Goal: Task Accomplishment & Management: Use online tool/utility

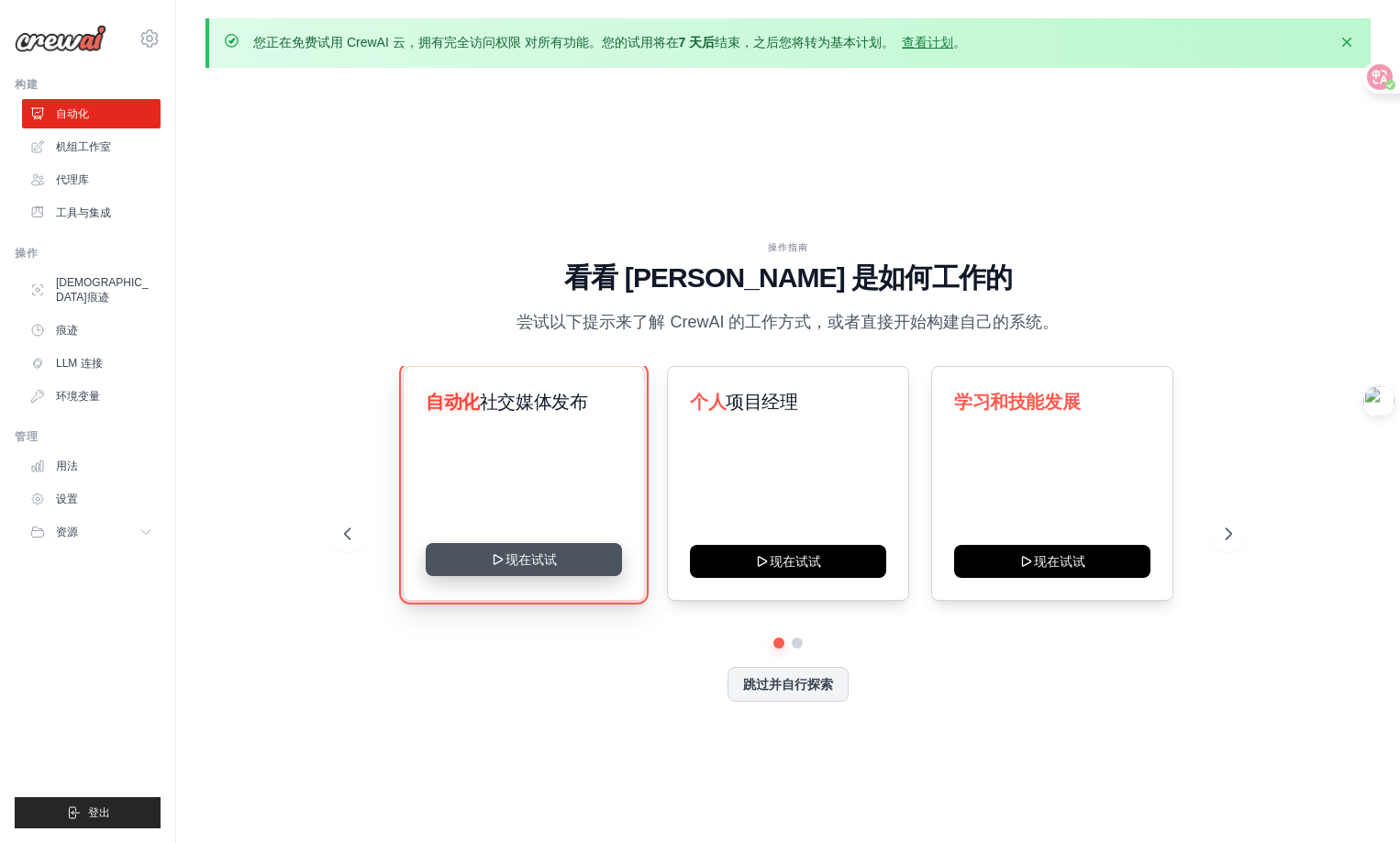
click at [492, 567] on button "现在试试" at bounding box center [524, 558] width 197 height 33
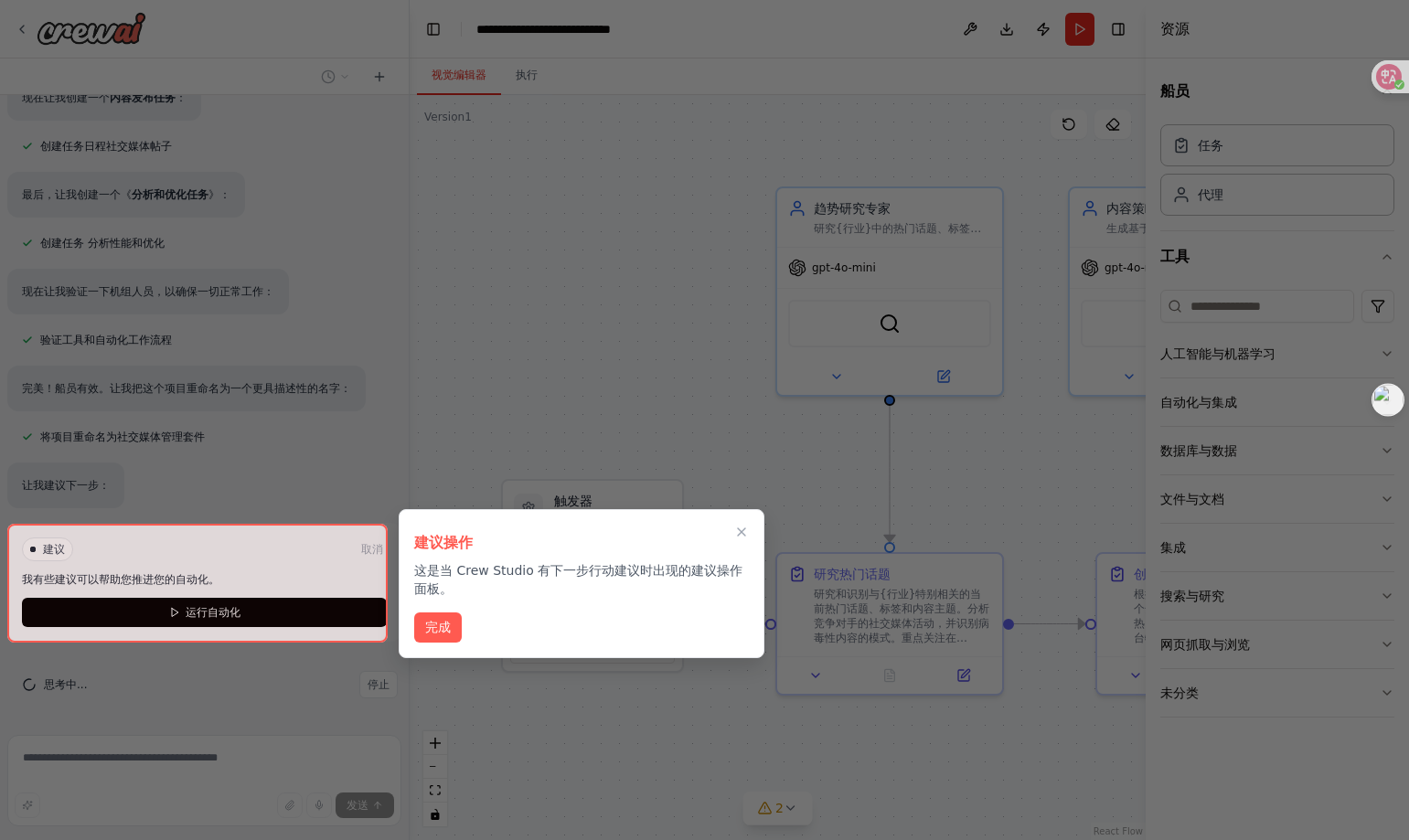
scroll to position [1792, 0]
click at [182, 611] on div at bounding box center [197, 583] width 380 height 119
click at [437, 635] on button "完成" at bounding box center [437, 627] width 47 height 31
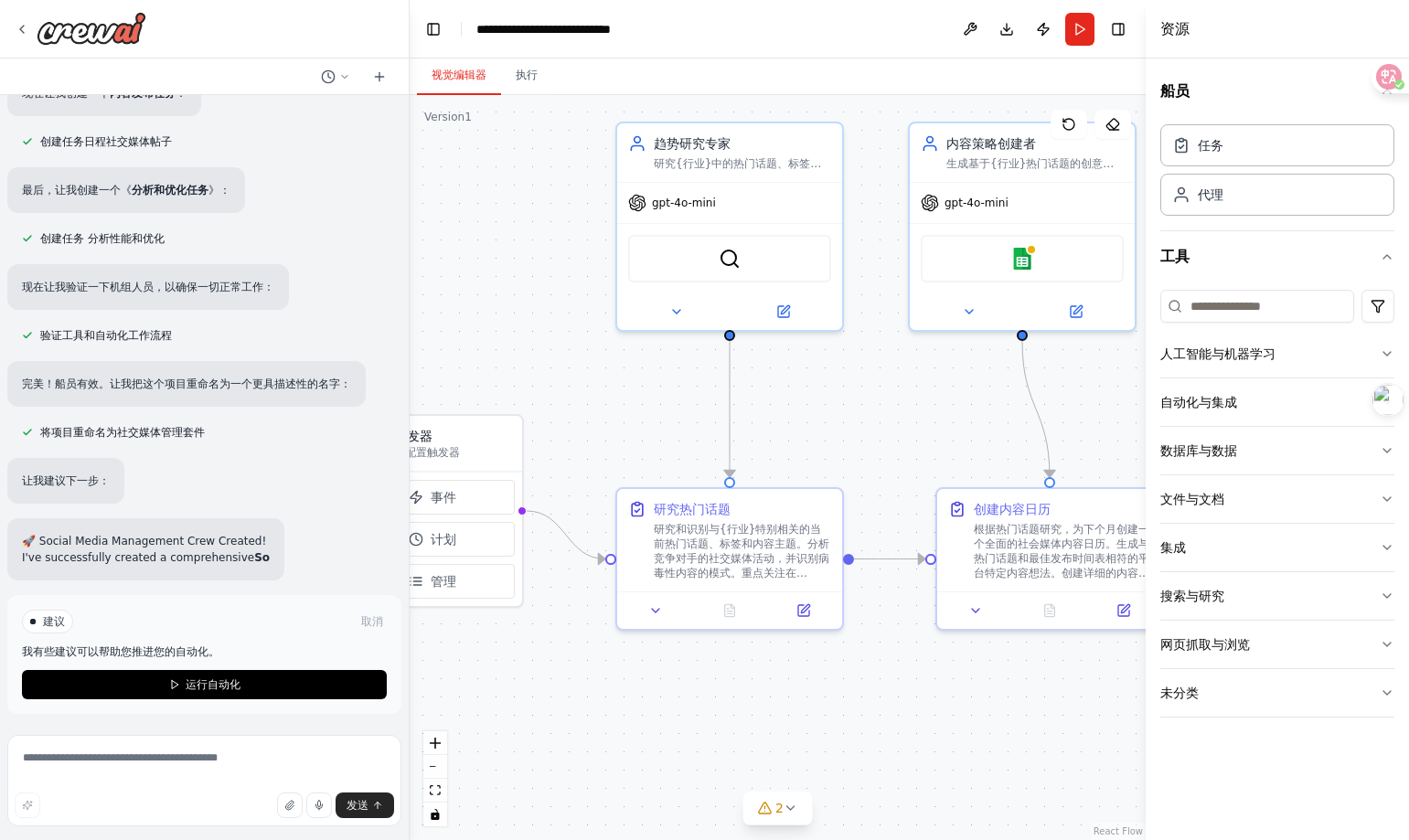
drag, startPoint x: 1020, startPoint y: 441, endPoint x: 848, endPoint y: 365, distance: 188.0
click at [848, 365] on div ".deletable-edge-delete-btn { width: 20px; height: 20px; border: 0px solid #ffff…" at bounding box center [777, 467] width 736 height 744
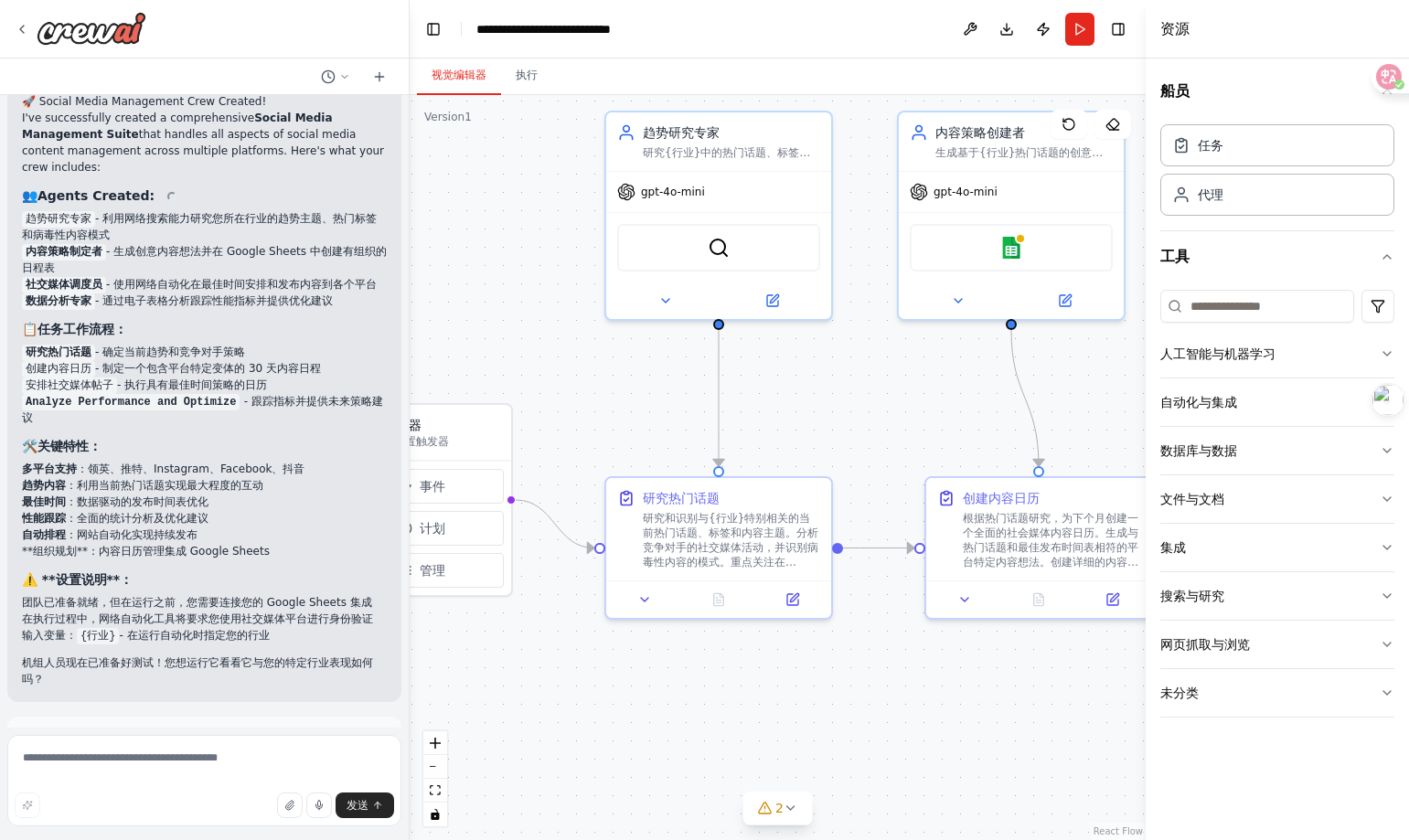
scroll to position [2100, 0]
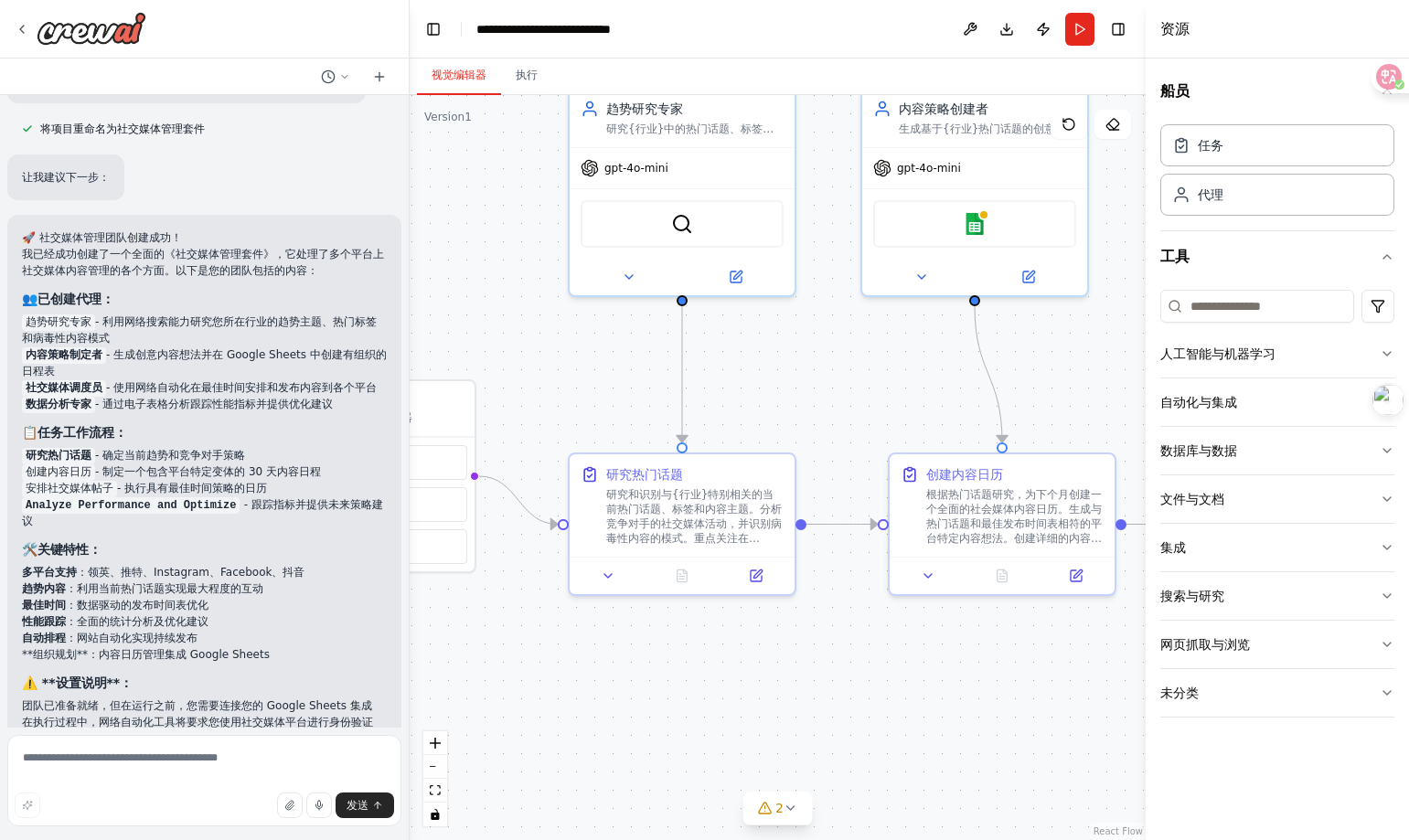
drag, startPoint x: 870, startPoint y: 392, endPoint x: 754, endPoint y: 364, distance: 119.3
click at [754, 364] on div ".deletable-edge-delete-btn { width: 20px; height: 20px; border: 0px solid #ffff…" at bounding box center [777, 467] width 736 height 744
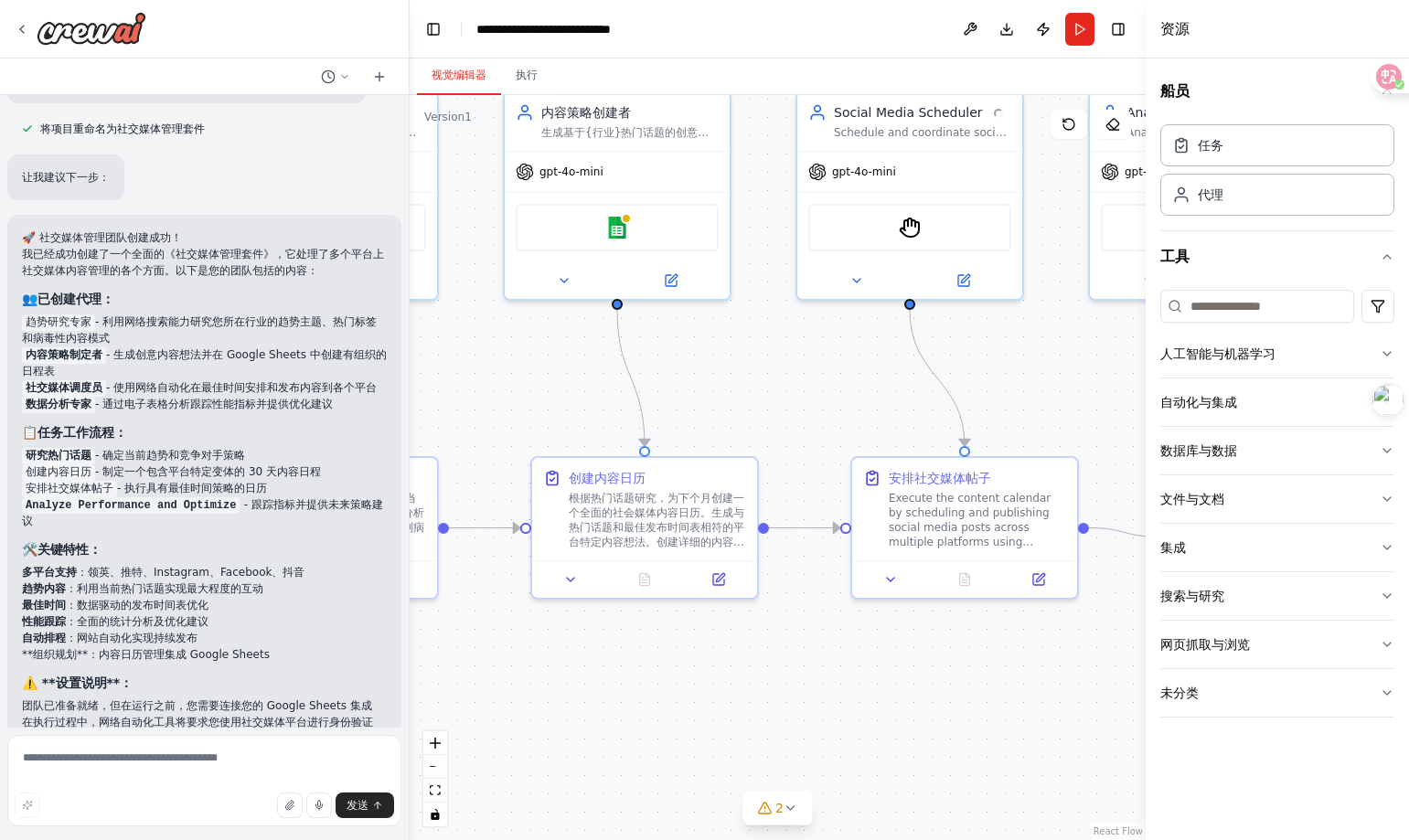
drag, startPoint x: 1064, startPoint y: 385, endPoint x: 784, endPoint y: 392, distance: 280.1
click at [784, 392] on div ".deletable-edge-delete-btn { width: 20px; height: 20px; border: 0px solid #ffff…" at bounding box center [777, 467] width 736 height 744
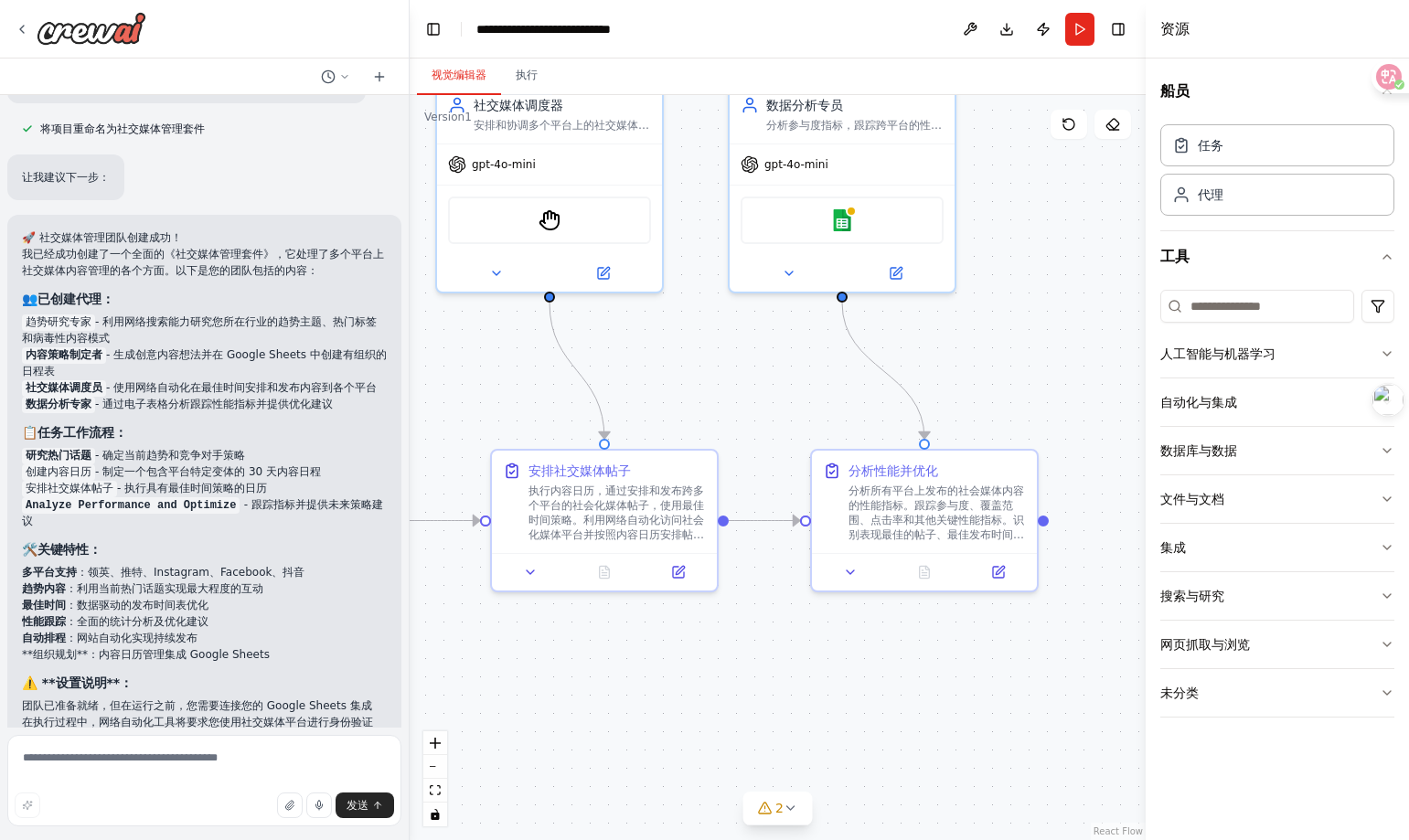
drag, startPoint x: 1058, startPoint y: 369, endPoint x: 696, endPoint y: 360, distance: 362.1
click at [696, 360] on div ".deletable-edge-delete-btn { width: 20px; height: 20px; border: 0px solid #ffff…" at bounding box center [777, 467] width 736 height 744
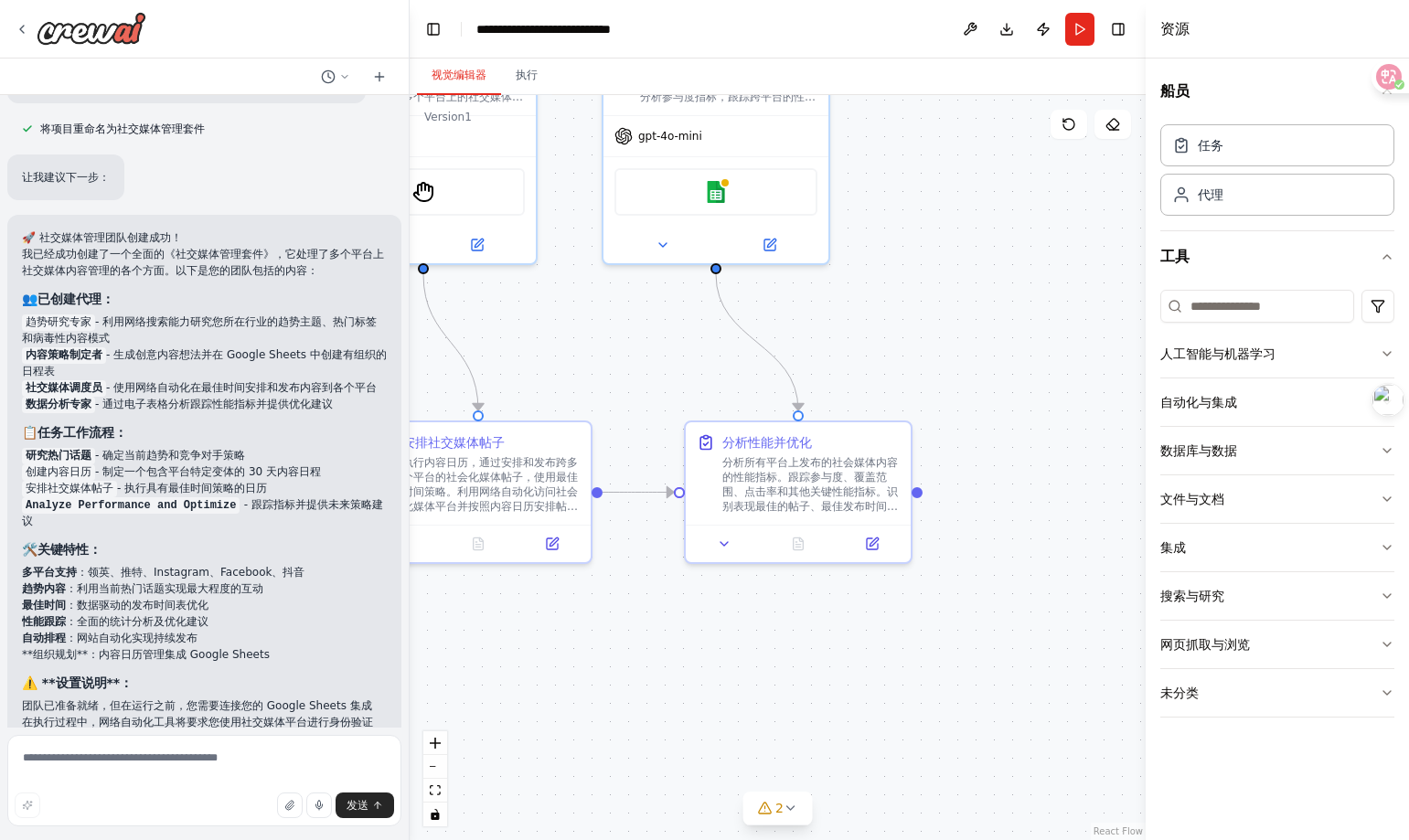
drag, startPoint x: 767, startPoint y: 398, endPoint x: 626, endPoint y: 368, distance: 144.2
click at [626, 368] on div ".deletable-edge-delete-btn { width: 20px; height: 20px; border: 0px solid #ffff…" at bounding box center [777, 467] width 736 height 744
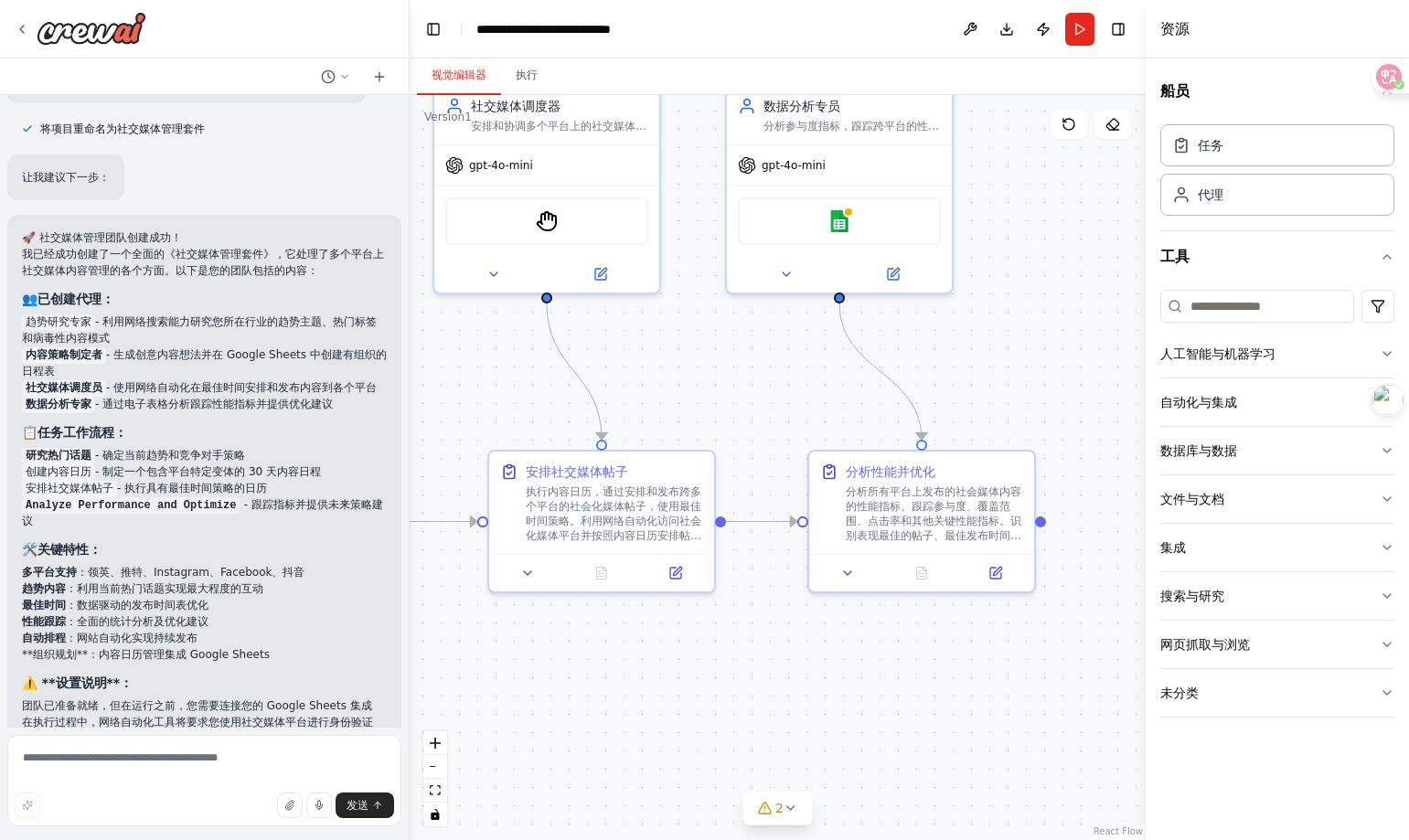
drag, startPoint x: 907, startPoint y: 345, endPoint x: 1055, endPoint y: 378, distance: 151.6
click at [1055, 378] on div ".deletable-edge-delete-btn { width: 20px; height: 20px; border: 0px solid #ffff…" at bounding box center [777, 467] width 736 height 744
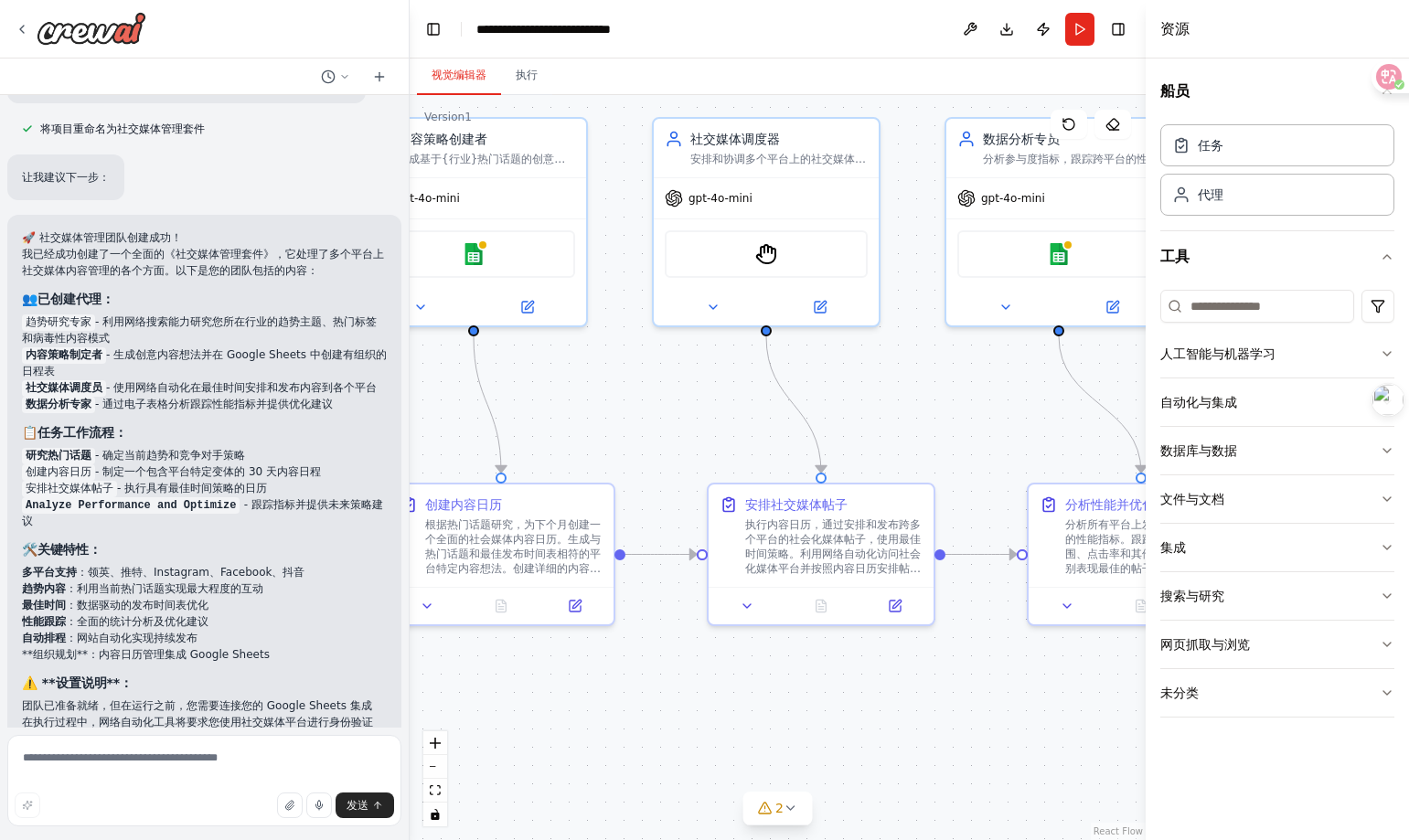
drag, startPoint x: 718, startPoint y: 372, endPoint x: 937, endPoint y: 404, distance: 221.3
click at [937, 404] on div ".deletable-edge-delete-btn { width: 20px; height: 20px; border: 0px solid #ffff…" at bounding box center [777, 467] width 736 height 744
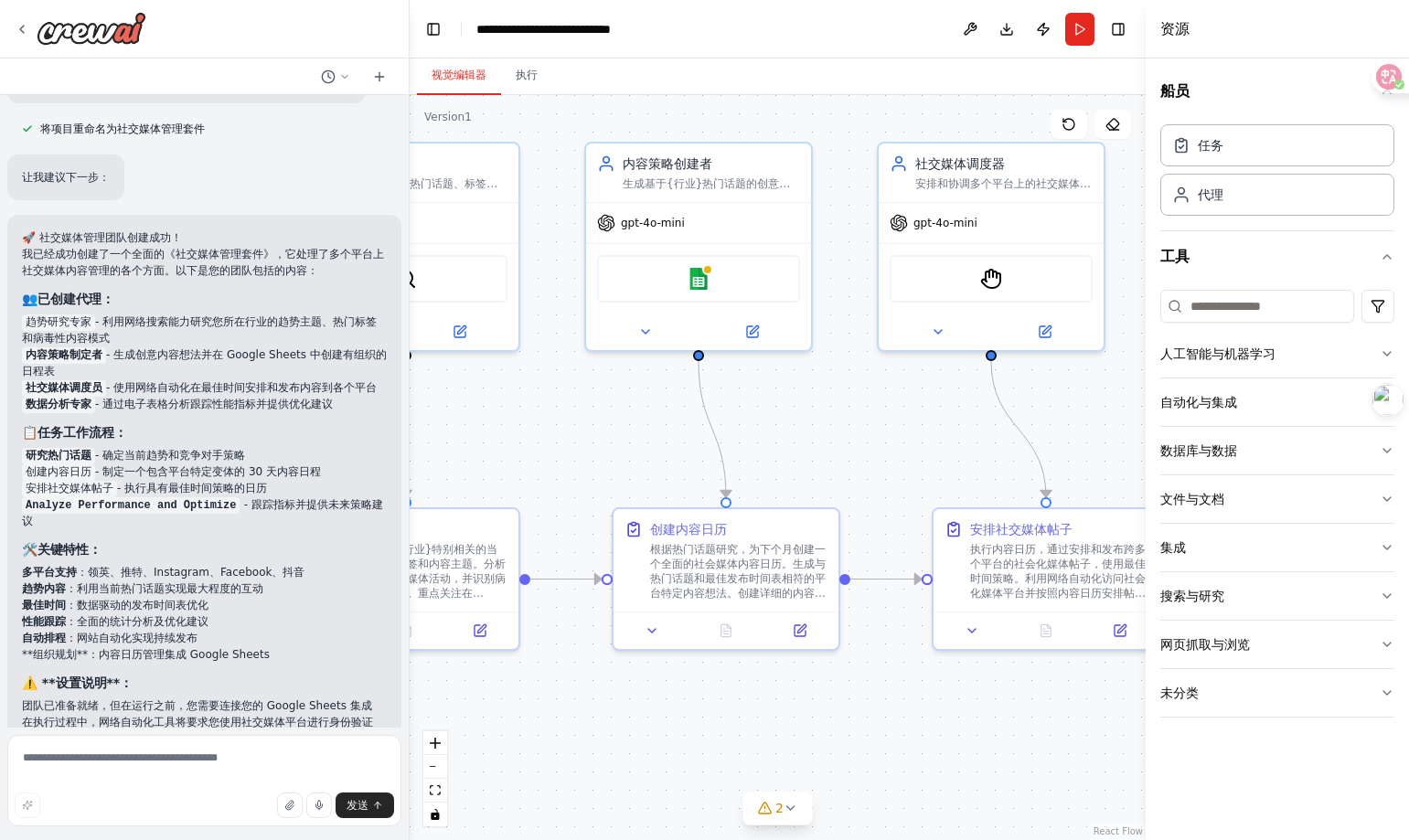
drag, startPoint x: 633, startPoint y: 407, endPoint x: 893, endPoint y: 426, distance: 260.7
click at [893, 426] on div ".deletable-edge-delete-btn { width: 20px; height: 20px; border: 0px solid #ffff…" at bounding box center [777, 467] width 736 height 744
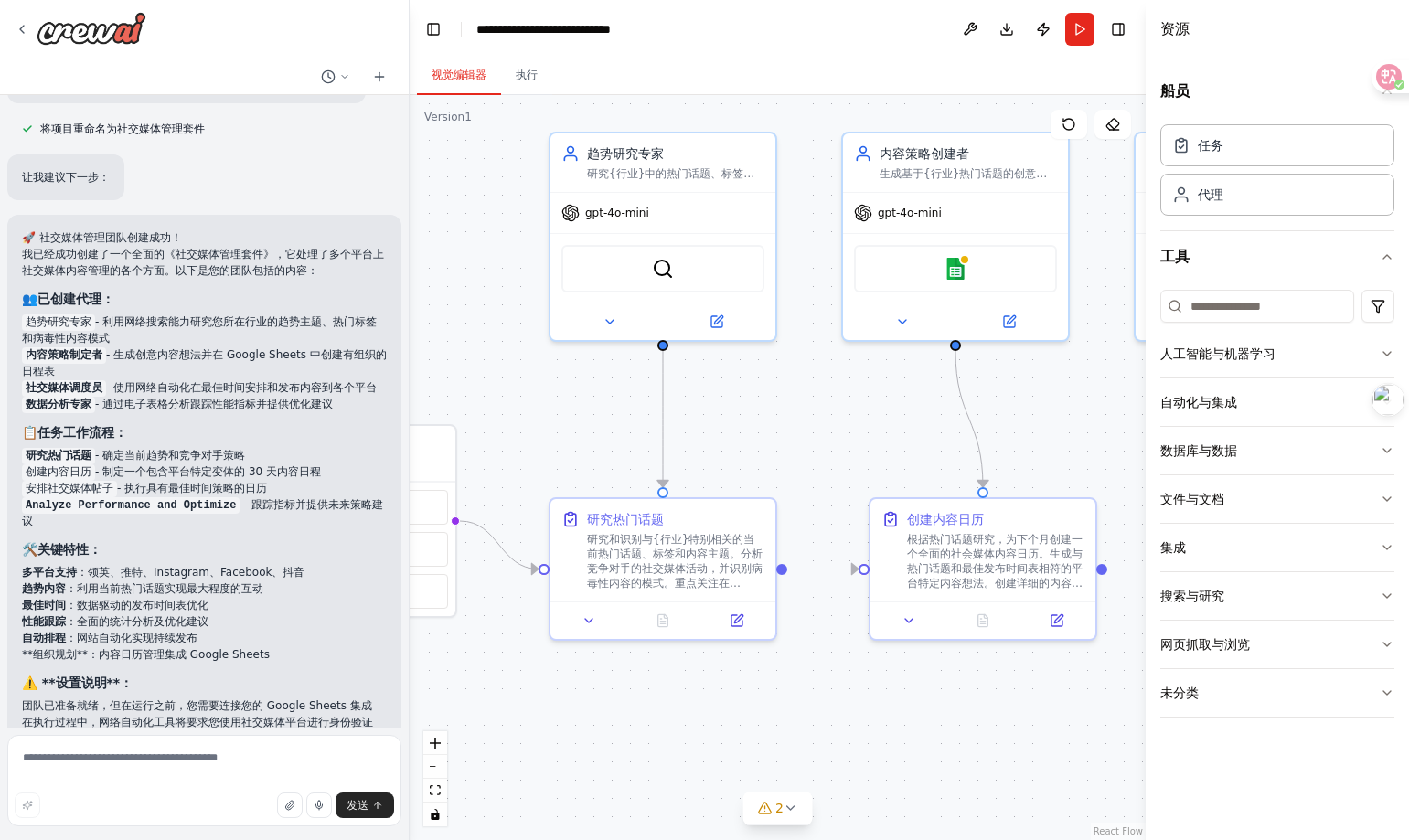
drag, startPoint x: 602, startPoint y: 418, endPoint x: 794, endPoint y: 423, distance: 192.1
click at [794, 422] on div ".deletable-edge-delete-btn { width: 20px; height: 20px; border: 0px solid #ffff…" at bounding box center [777, 467] width 736 height 744
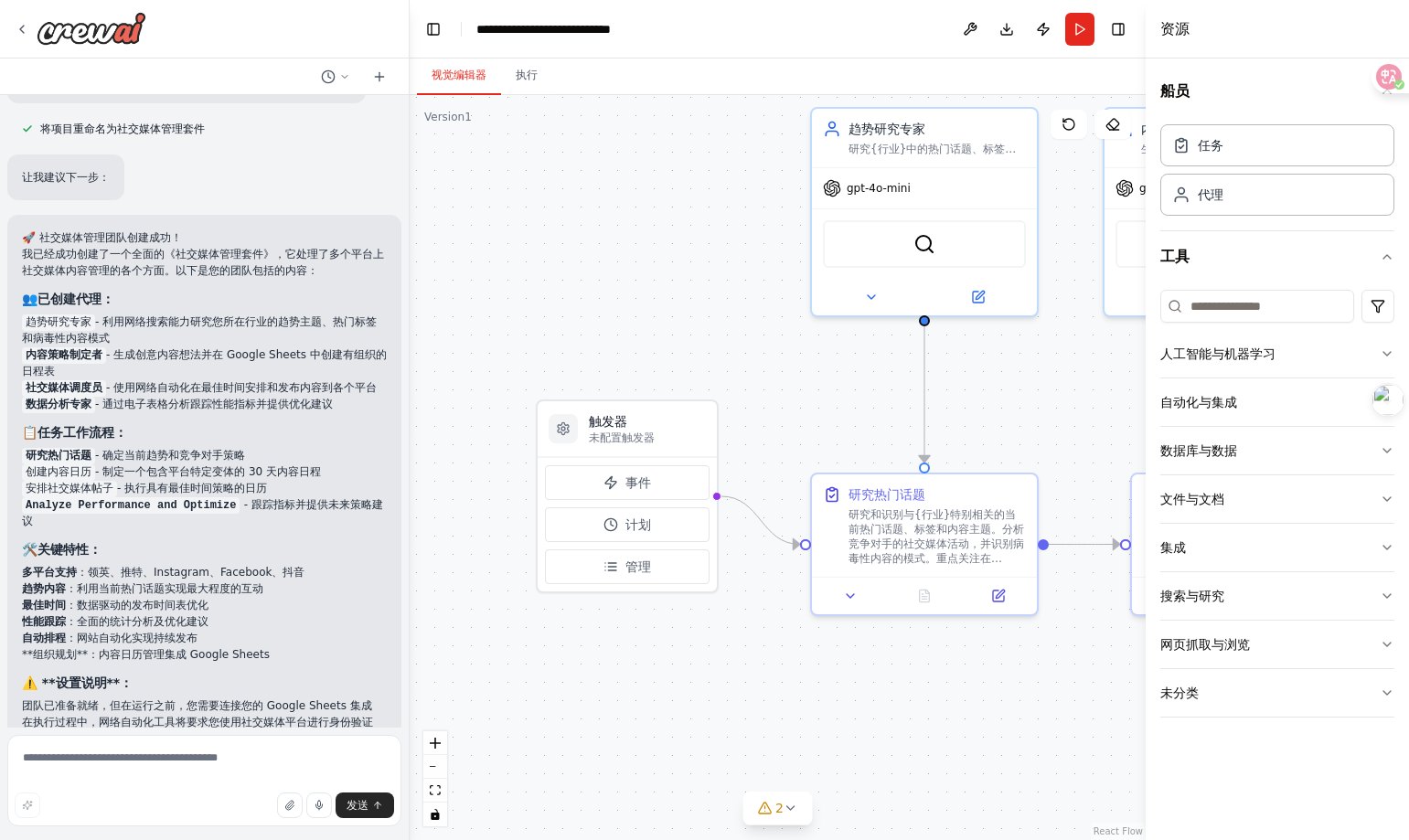
drag, startPoint x: 557, startPoint y: 438, endPoint x: 704, endPoint y: 412, distance: 149.3
click at [704, 412] on div ".deletable-edge-delete-btn { width: 20px; height: 20px; border: 0px solid #ffff…" at bounding box center [777, 467] width 736 height 744
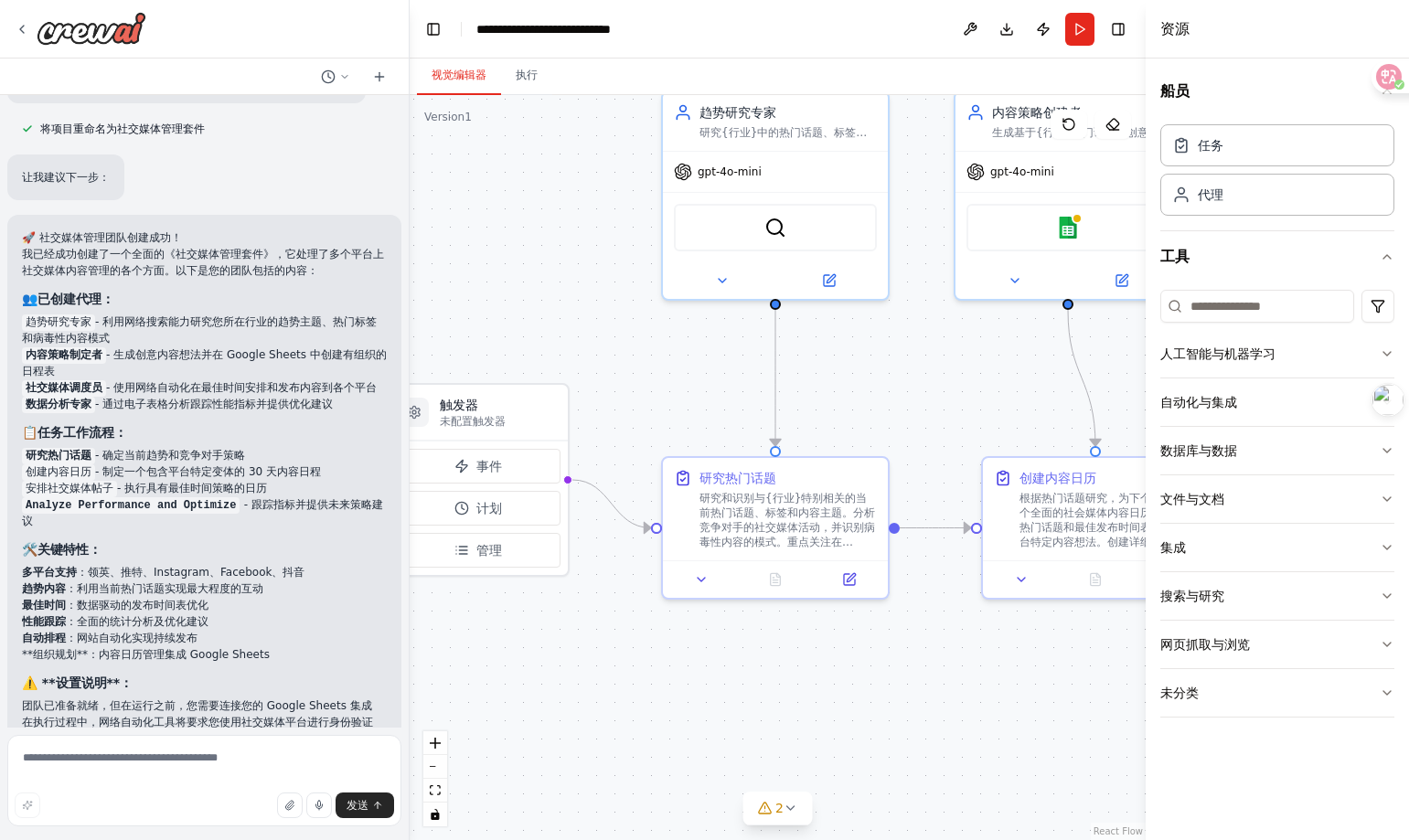
drag, startPoint x: 733, startPoint y: 409, endPoint x: 638, endPoint y: 385, distance: 98.0
click at [639, 384] on div ".deletable-edge-delete-btn { width: 20px; height: 20px; border: 0px solid #ffff…" at bounding box center [777, 467] width 736 height 744
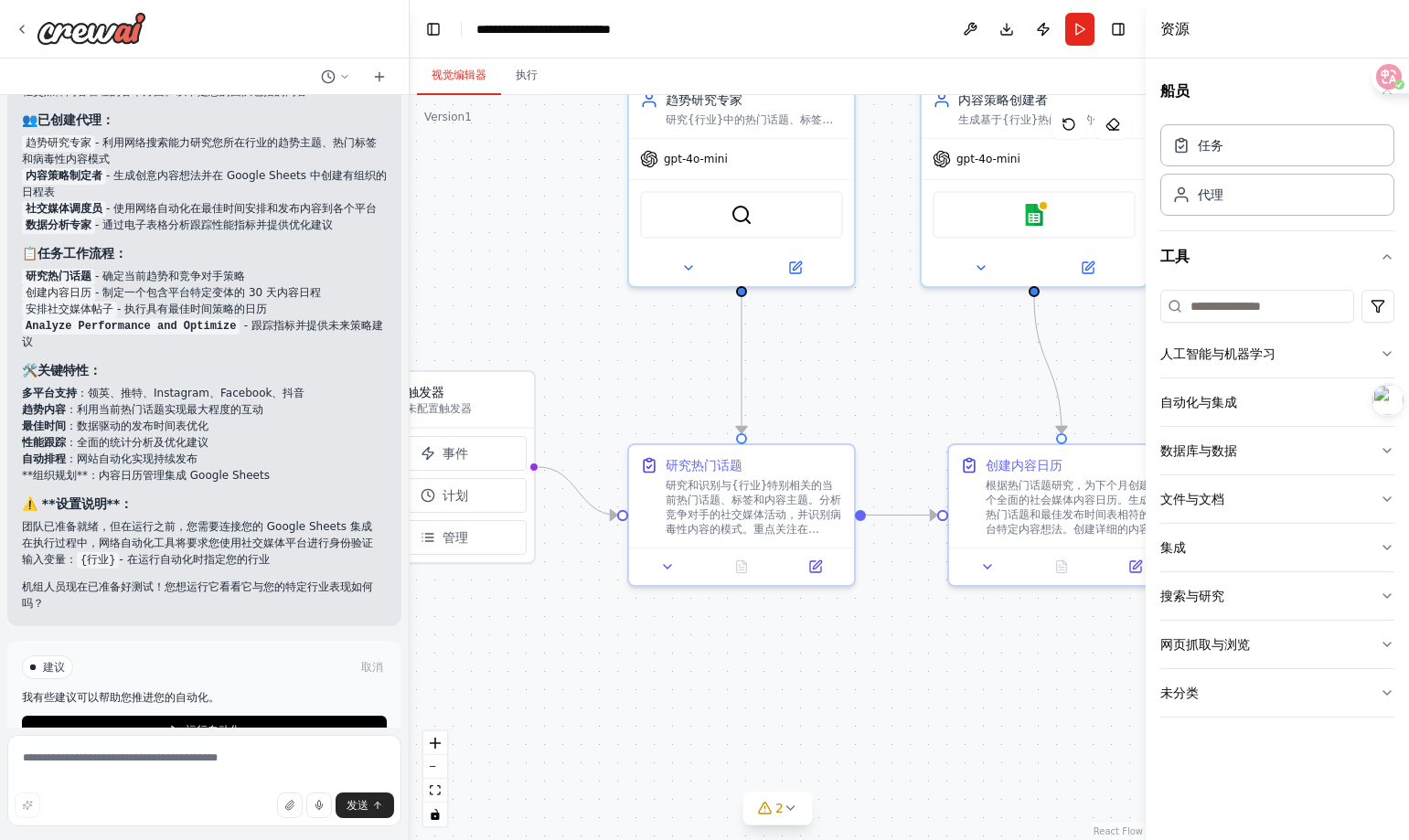
scroll to position [2342, 0]
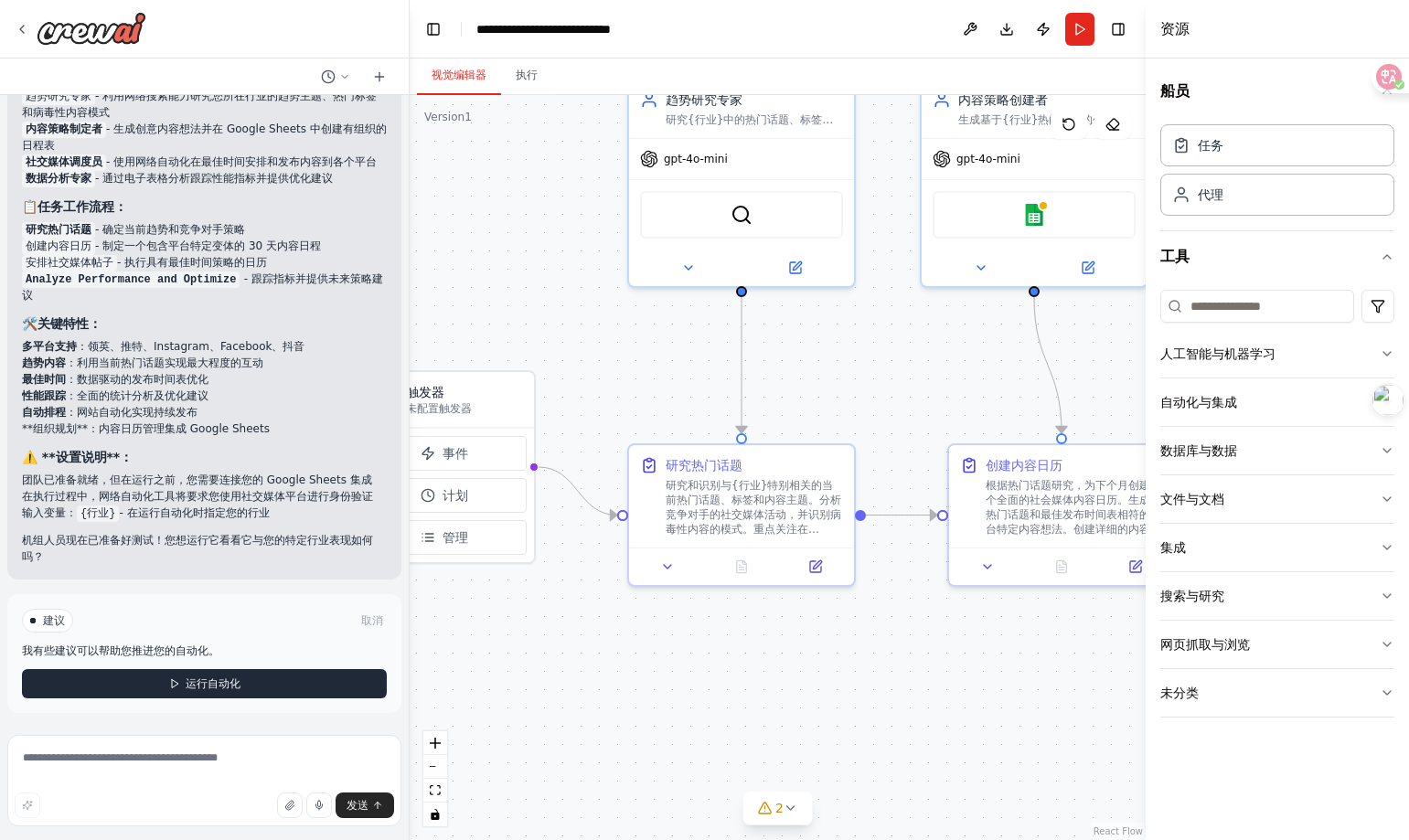
click at [196, 678] on font "运行自动化" at bounding box center [213, 683] width 55 height 13
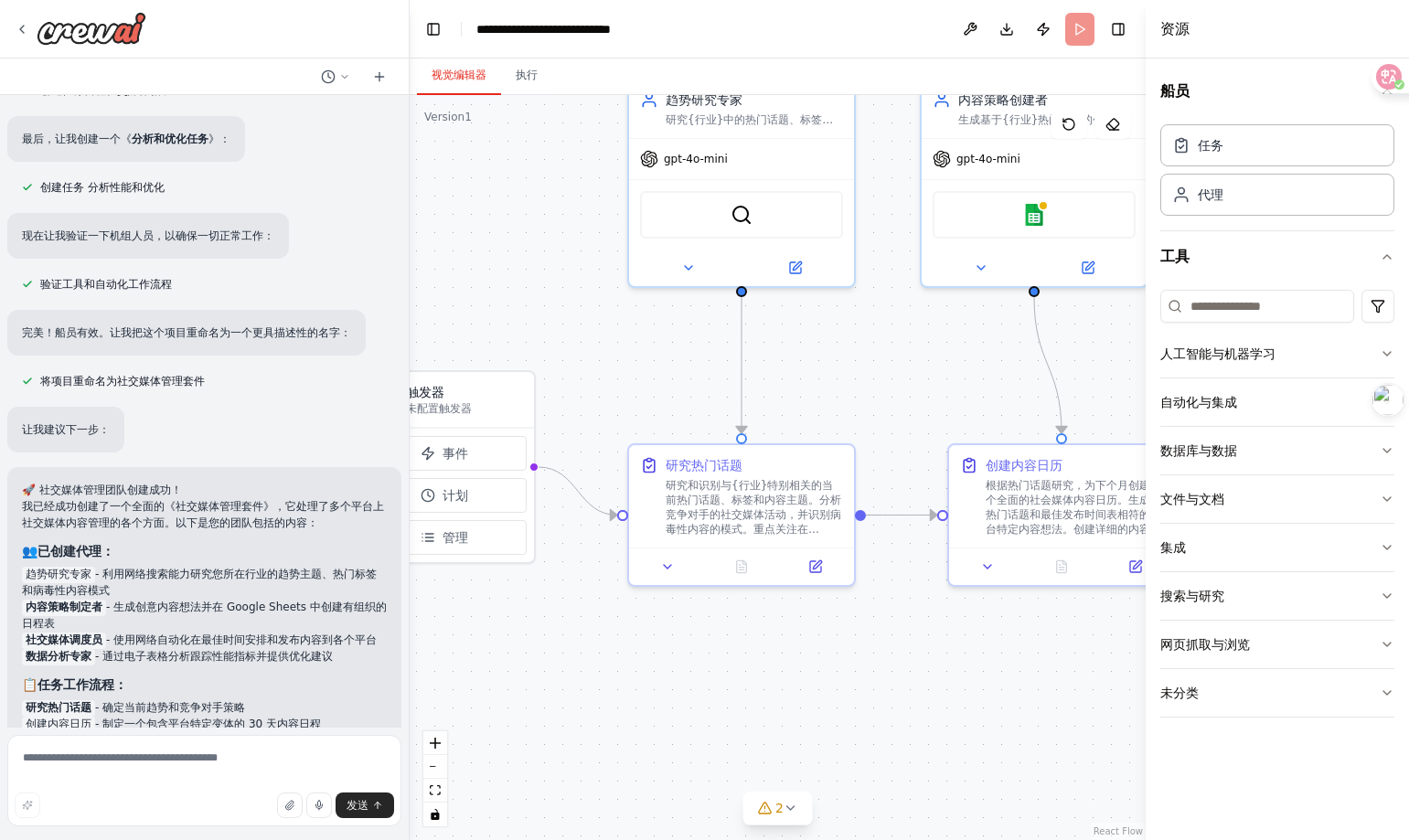
scroll to position [1842, 0]
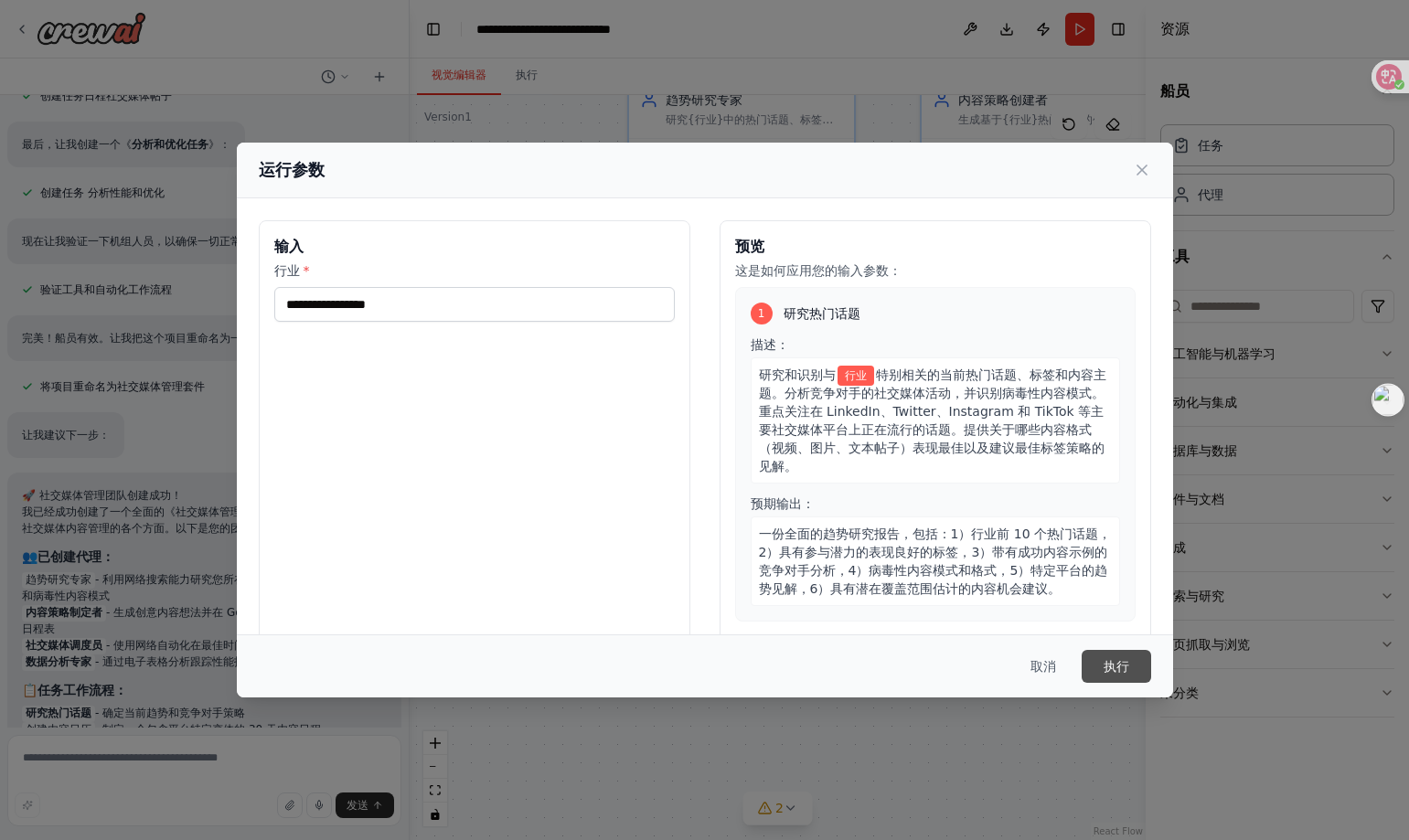
click at [1118, 655] on button "执行" at bounding box center [1116, 666] width 70 height 32
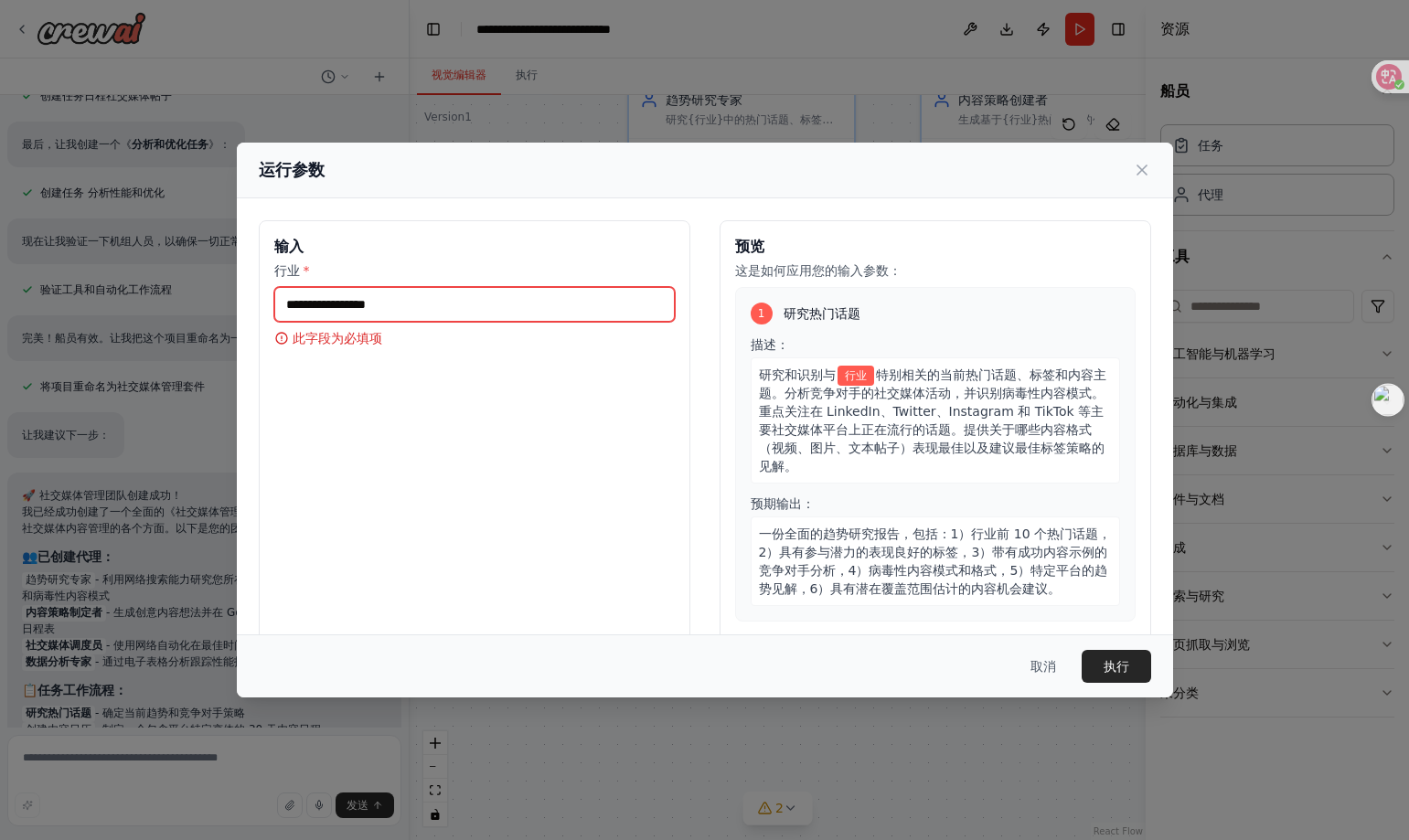
click at [385, 311] on input "行业 *" at bounding box center [474, 303] width 400 height 34
click at [279, 337] on icon at bounding box center [281, 338] width 15 height 15
click at [374, 308] on input "行业 *" at bounding box center [474, 303] width 400 height 34
click at [400, 302] on input "****" at bounding box center [474, 303] width 400 height 34
type input "****"
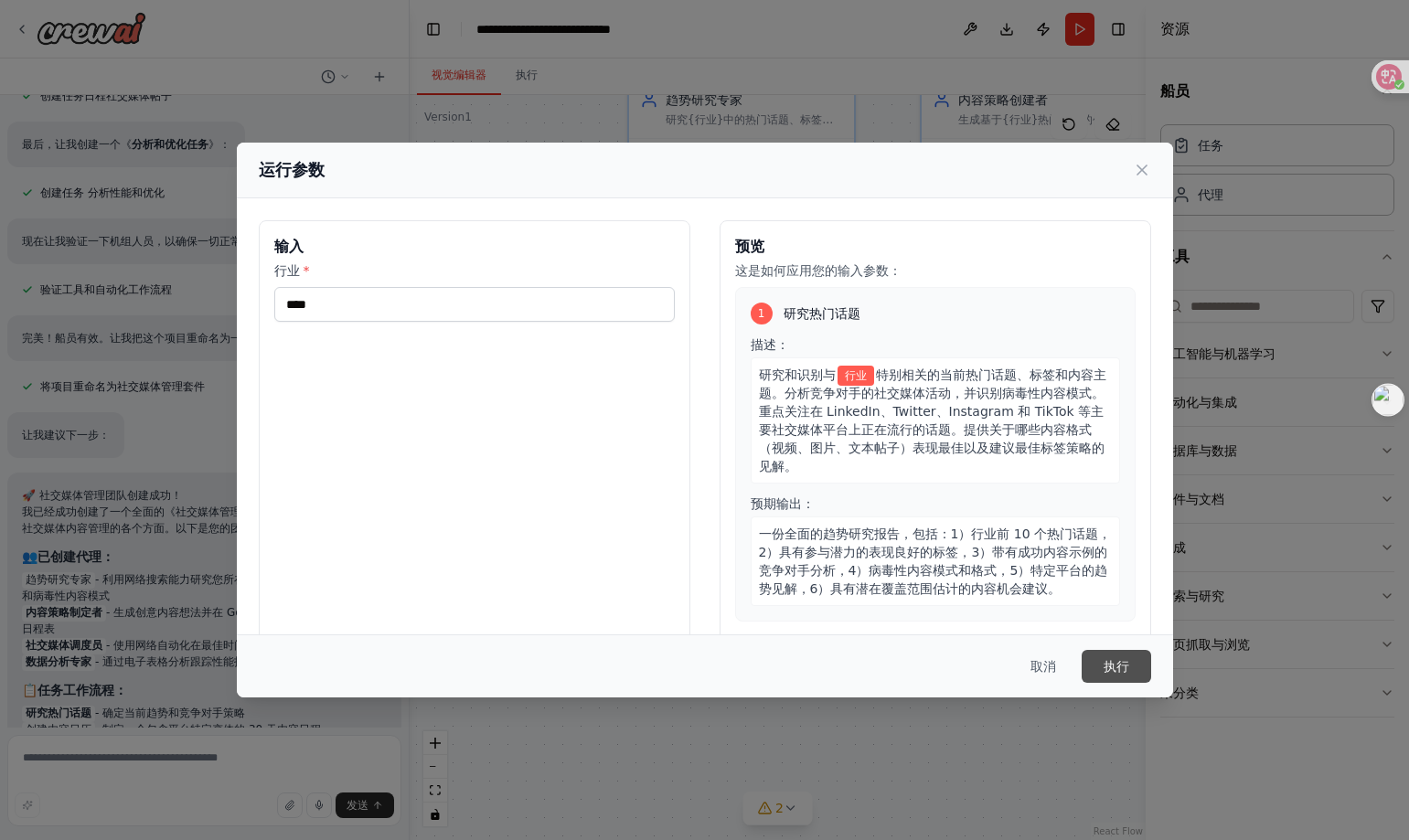
click at [1128, 659] on font "执行" at bounding box center [1116, 666] width 26 height 15
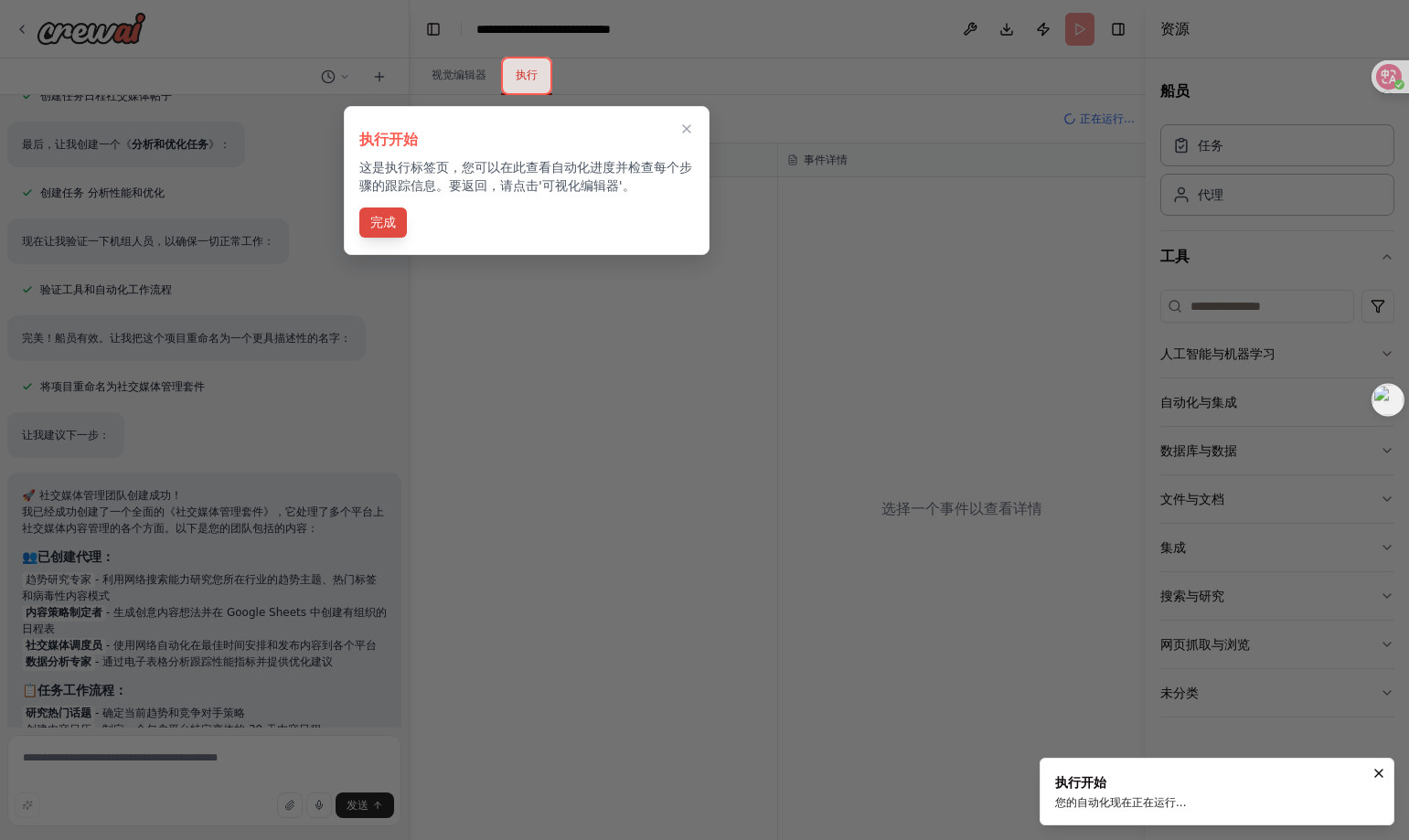
click at [384, 227] on font "完成" at bounding box center [383, 222] width 26 height 15
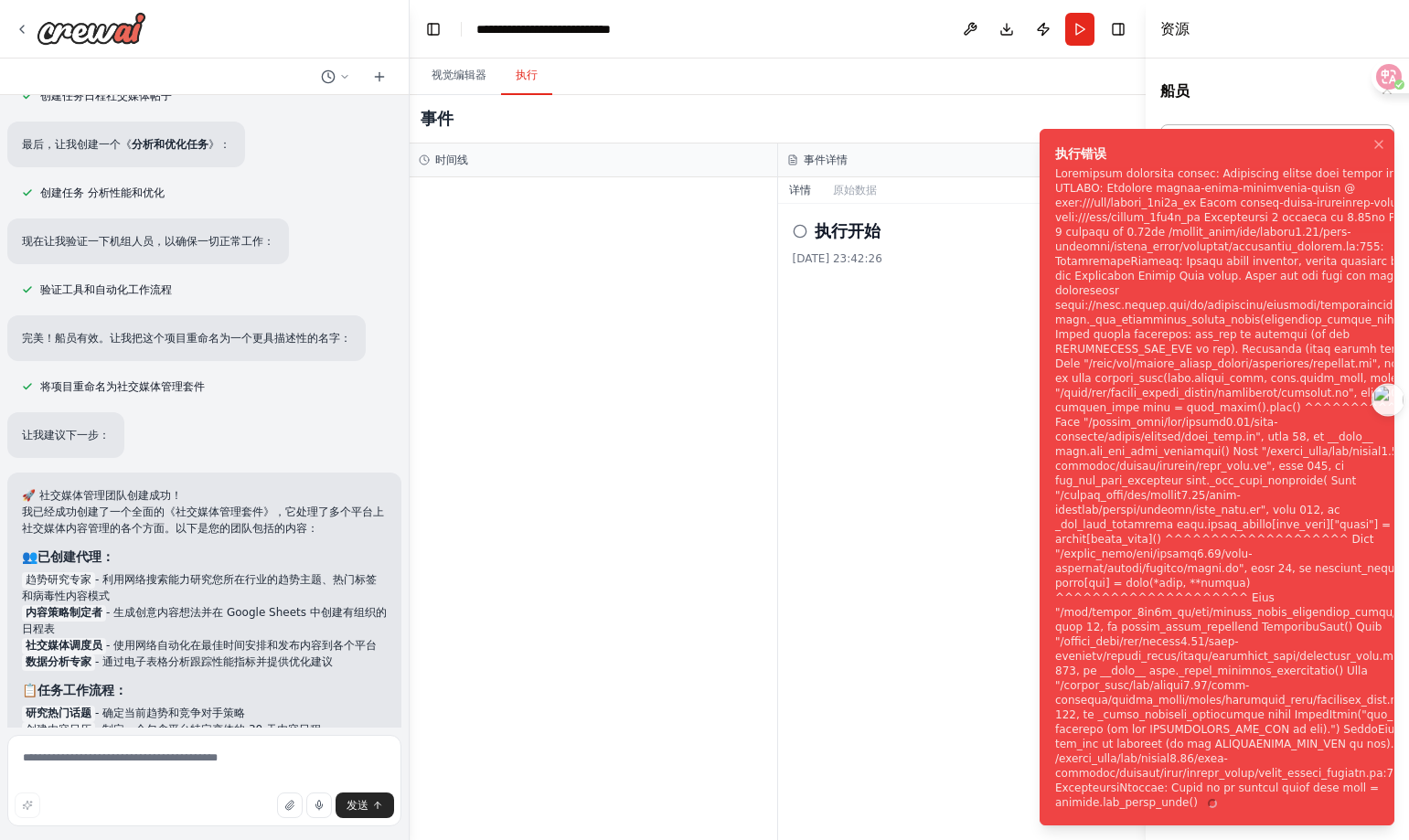
click at [959, 303] on div "执行开始 2025/10/2 23:42:26" at bounding box center [963, 522] width 369 height 636
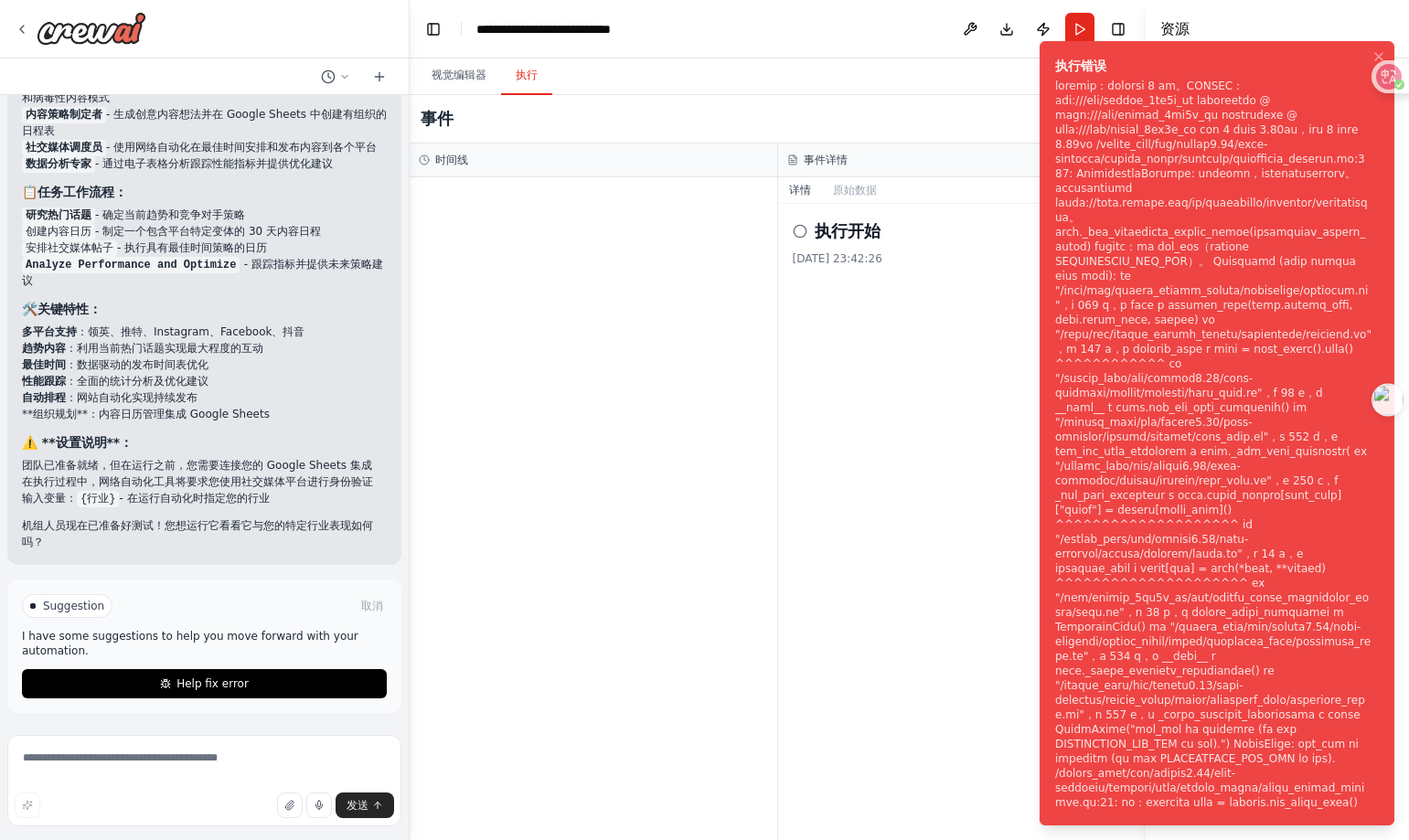
scroll to position [2342, 0]
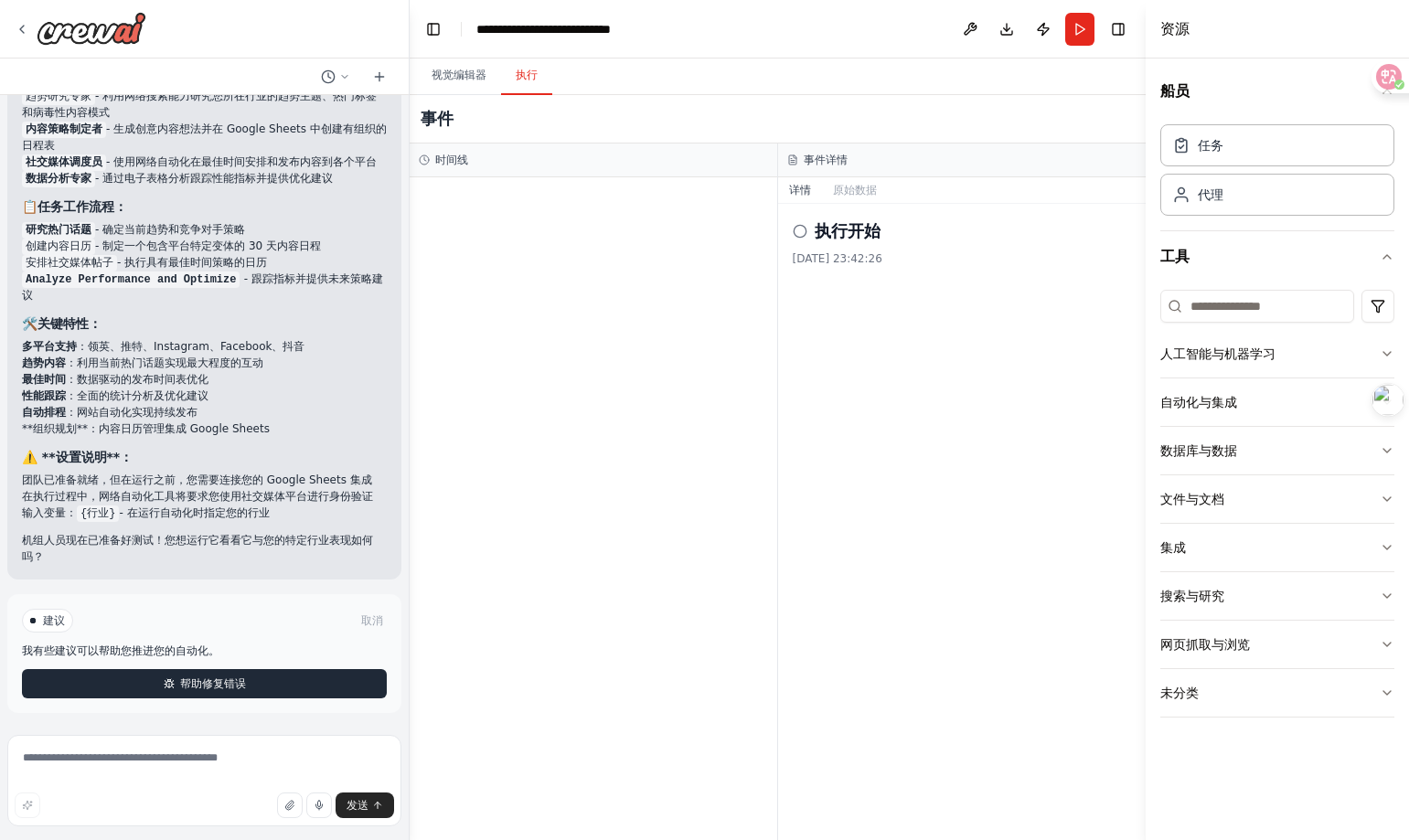
click at [228, 690] on span "帮助修复错误" at bounding box center [213, 683] width 66 height 15
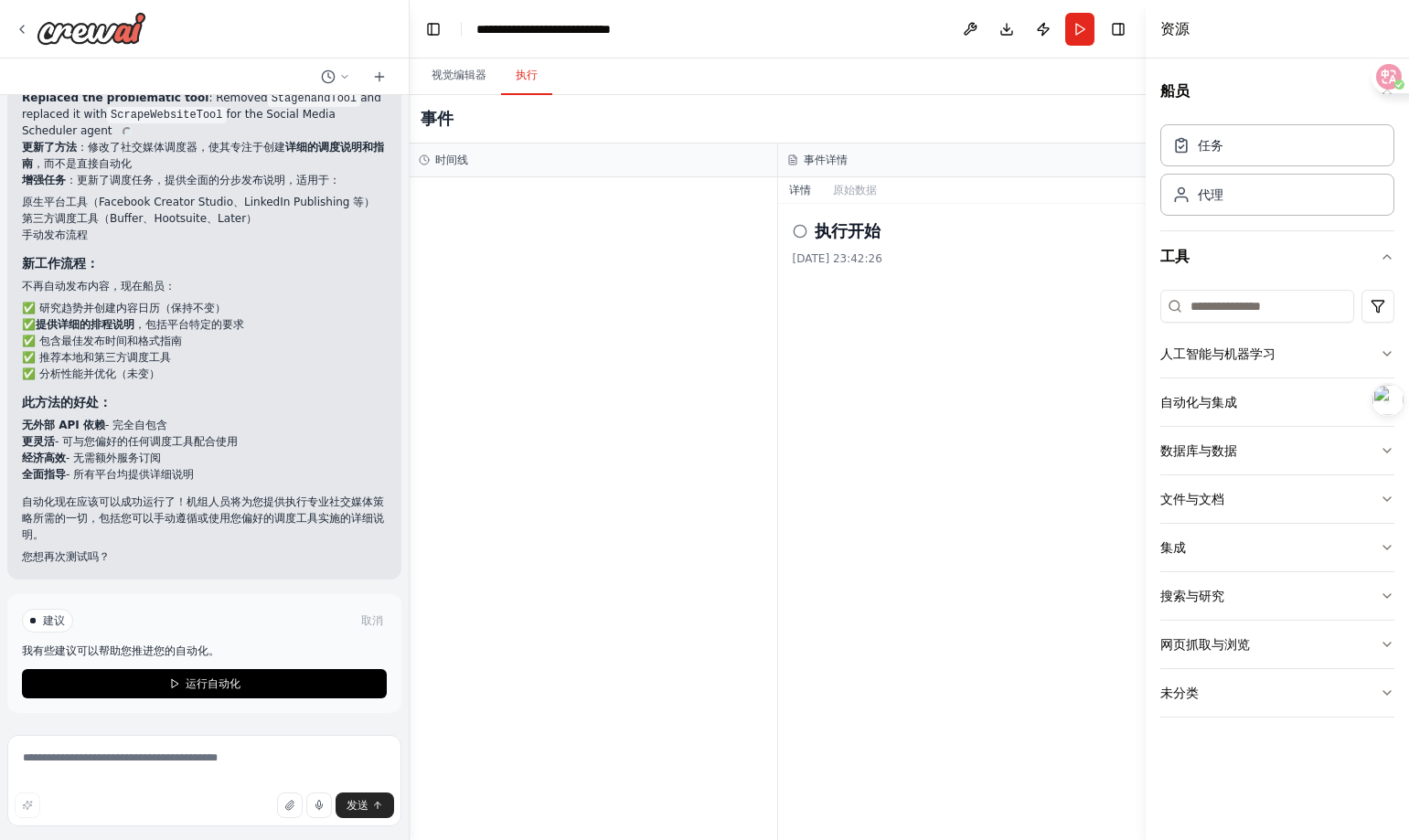
scroll to position [3713, 0]
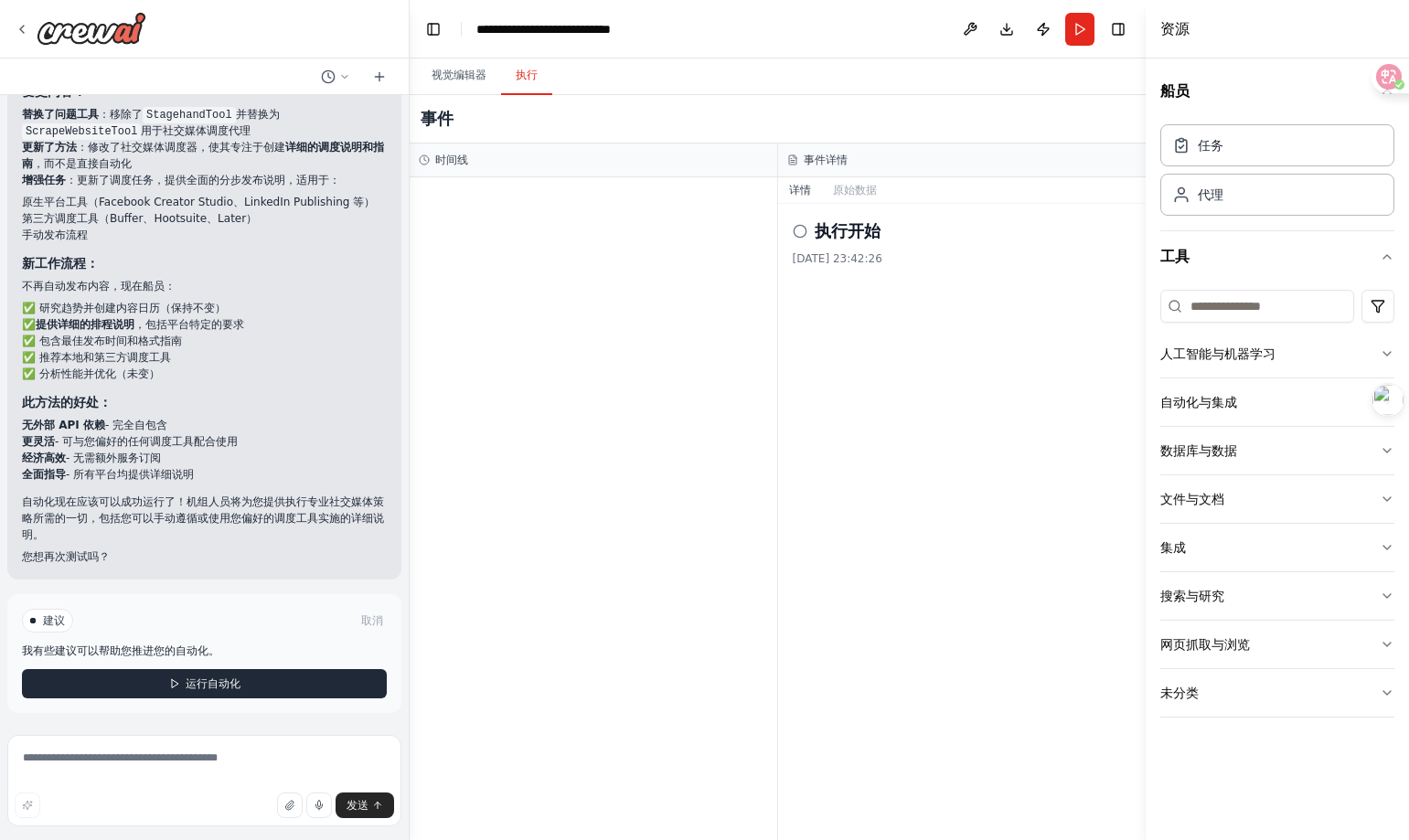
click at [224, 678] on font "运行自动化" at bounding box center [213, 683] width 55 height 13
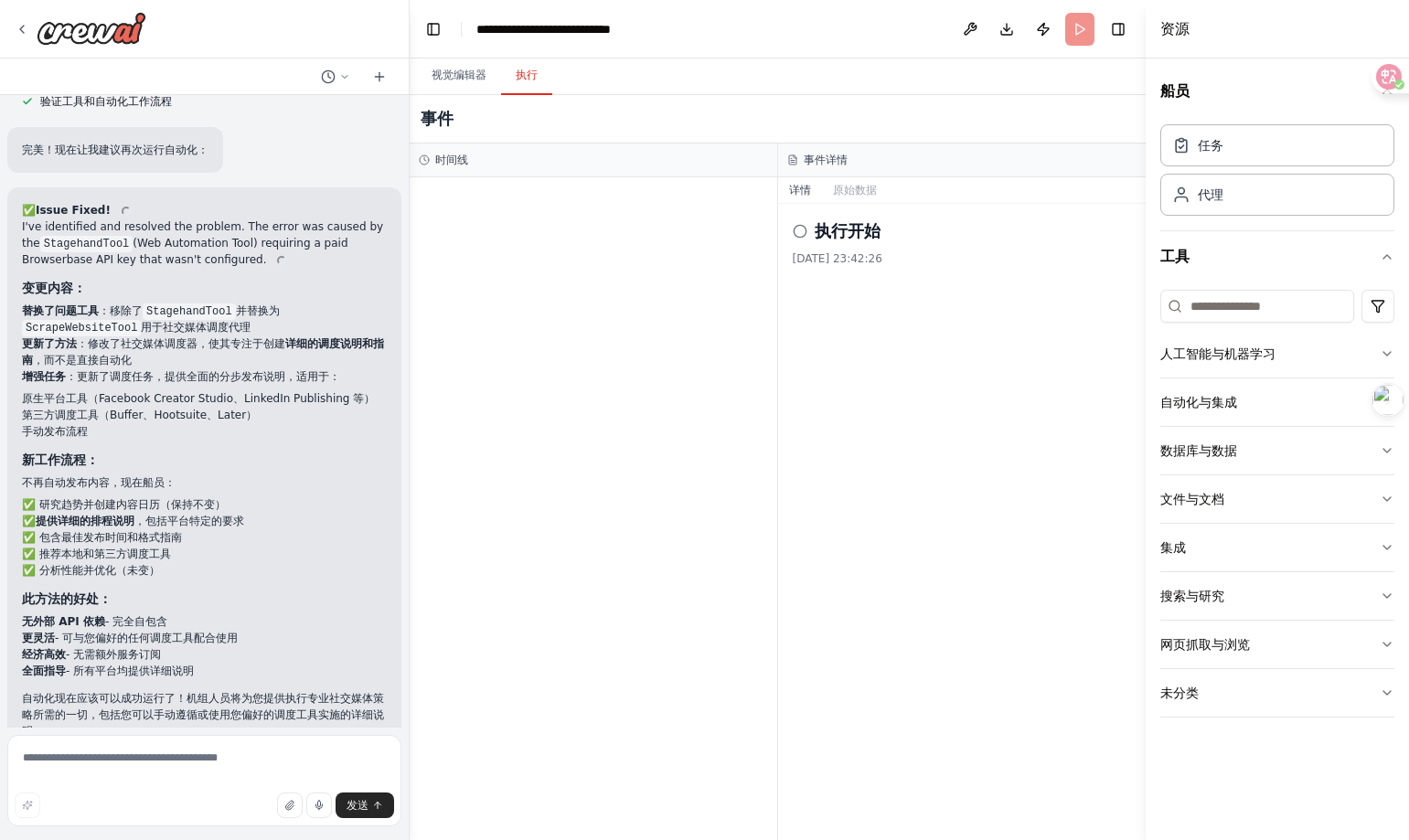
scroll to position [3396, 0]
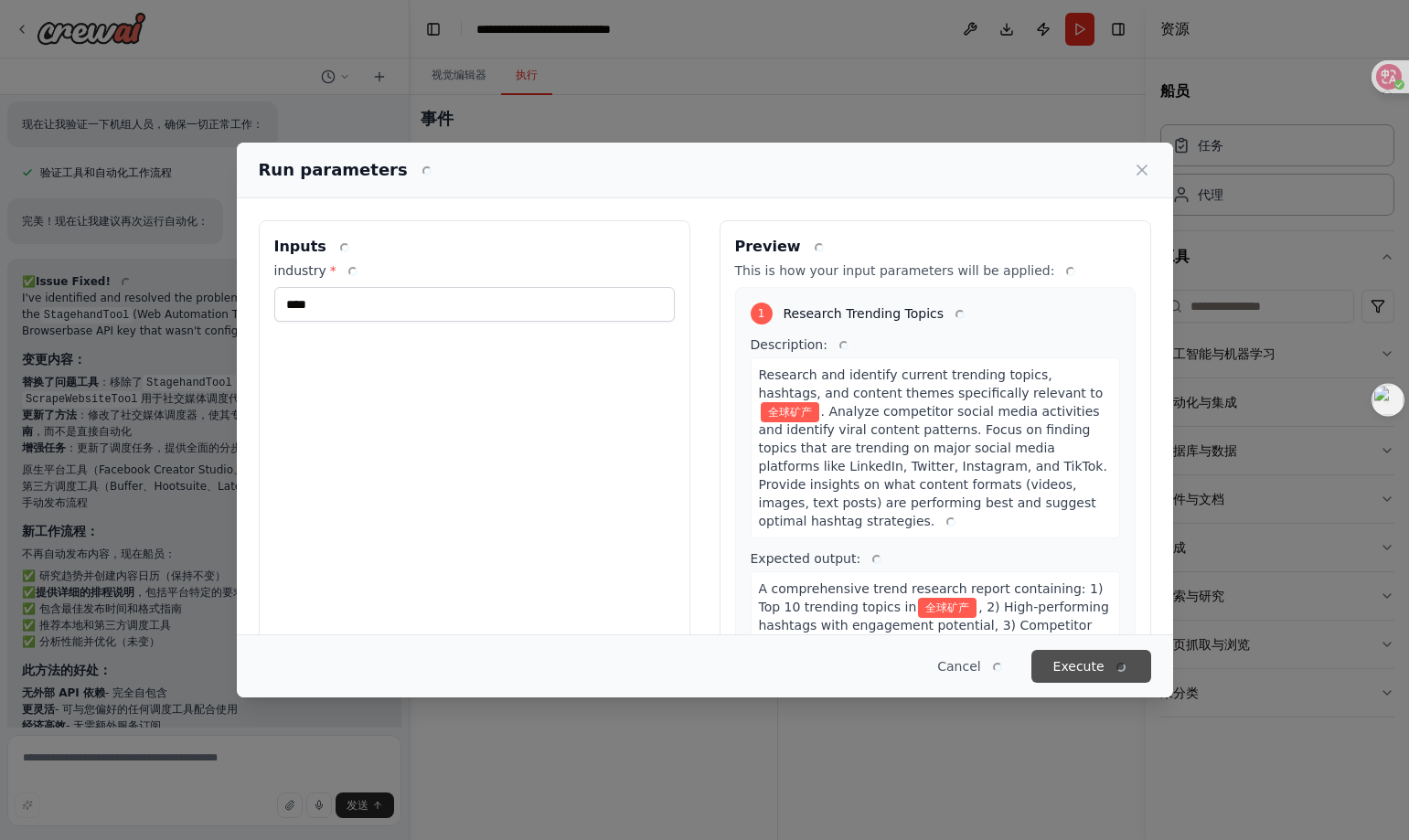
click at [1064, 665] on button "Execute" at bounding box center [1092, 666] width 120 height 32
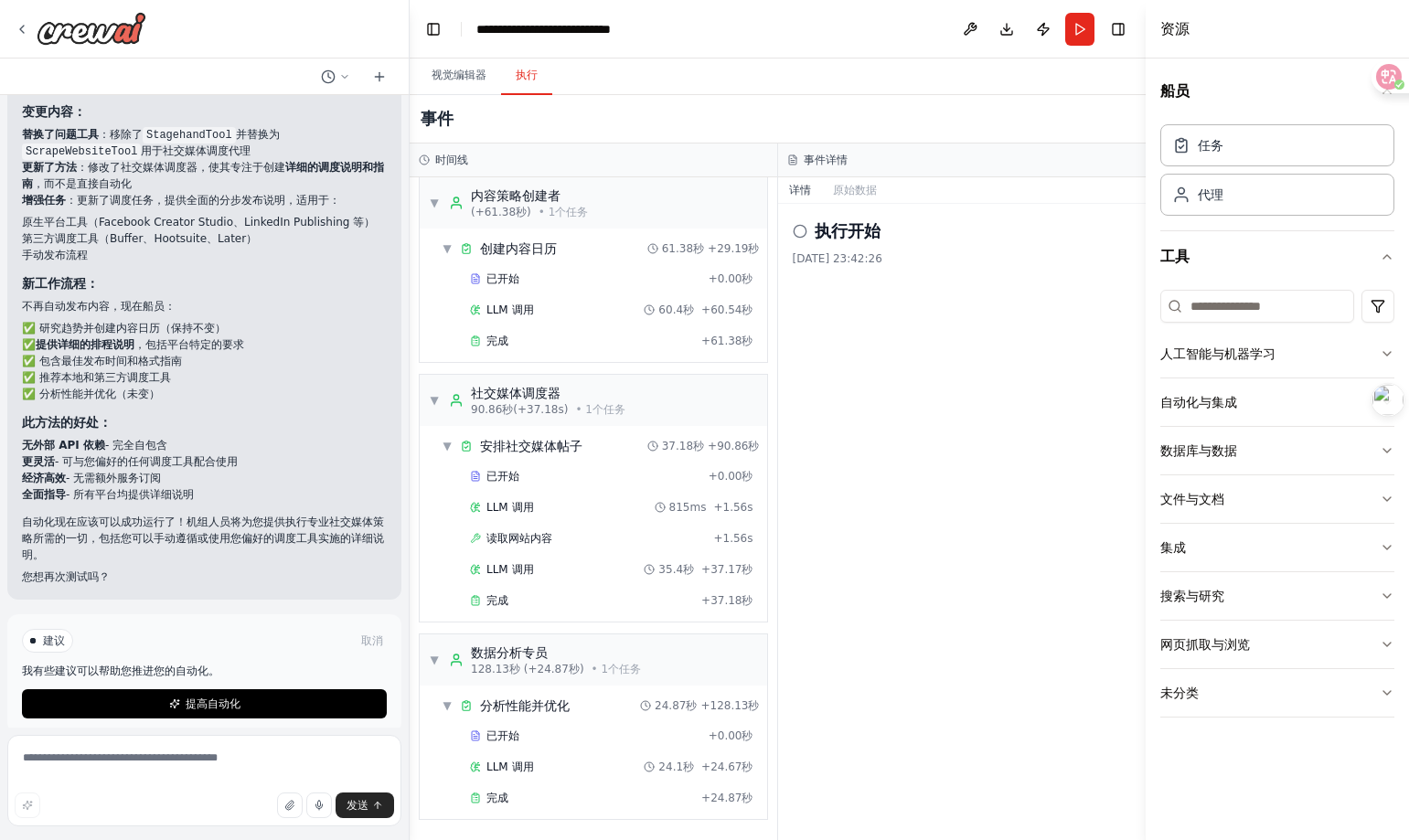
scroll to position [3696, 0]
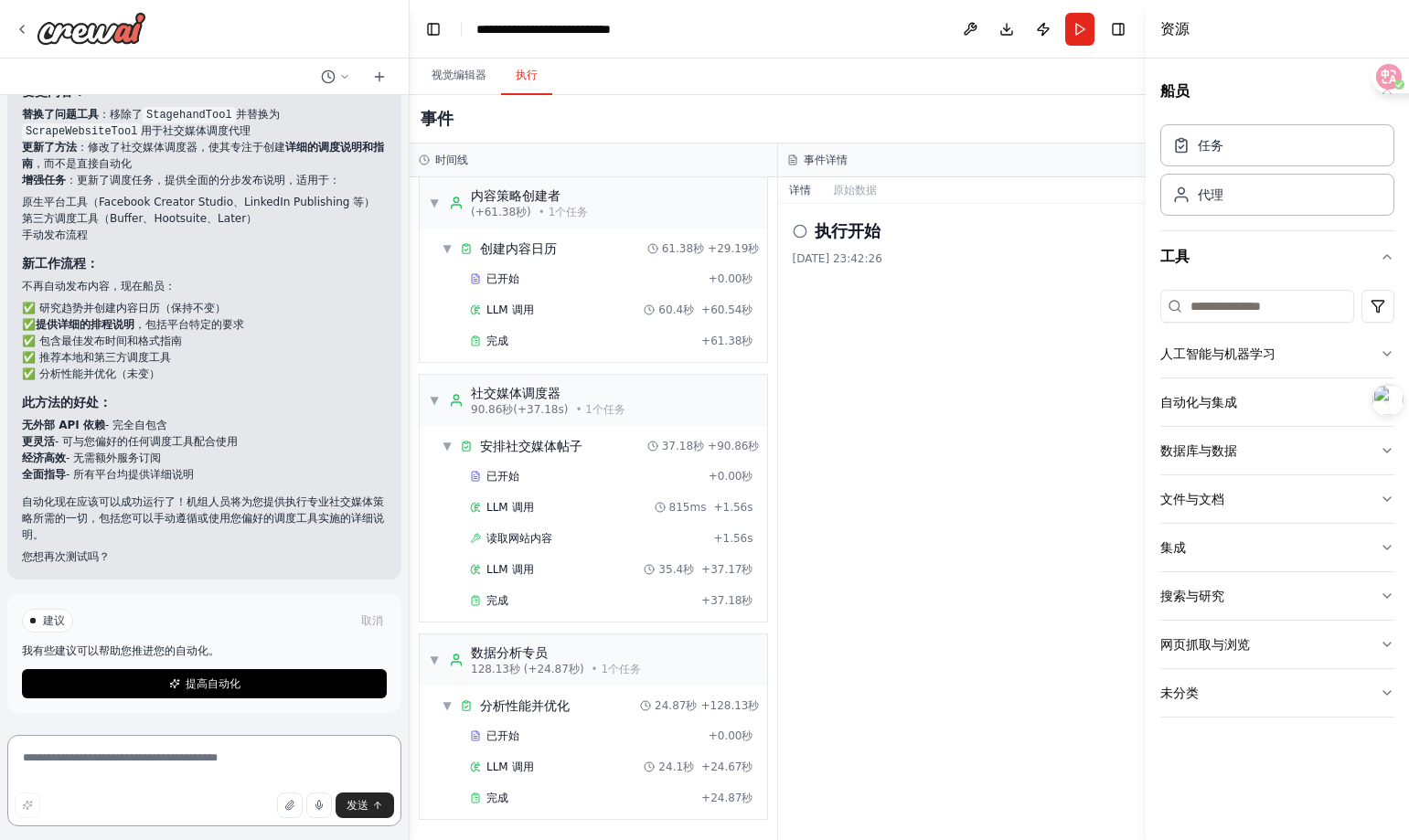
click at [144, 775] on textarea at bounding box center [204, 780] width 394 height 92
type textarea "*"
type textarea "**********"
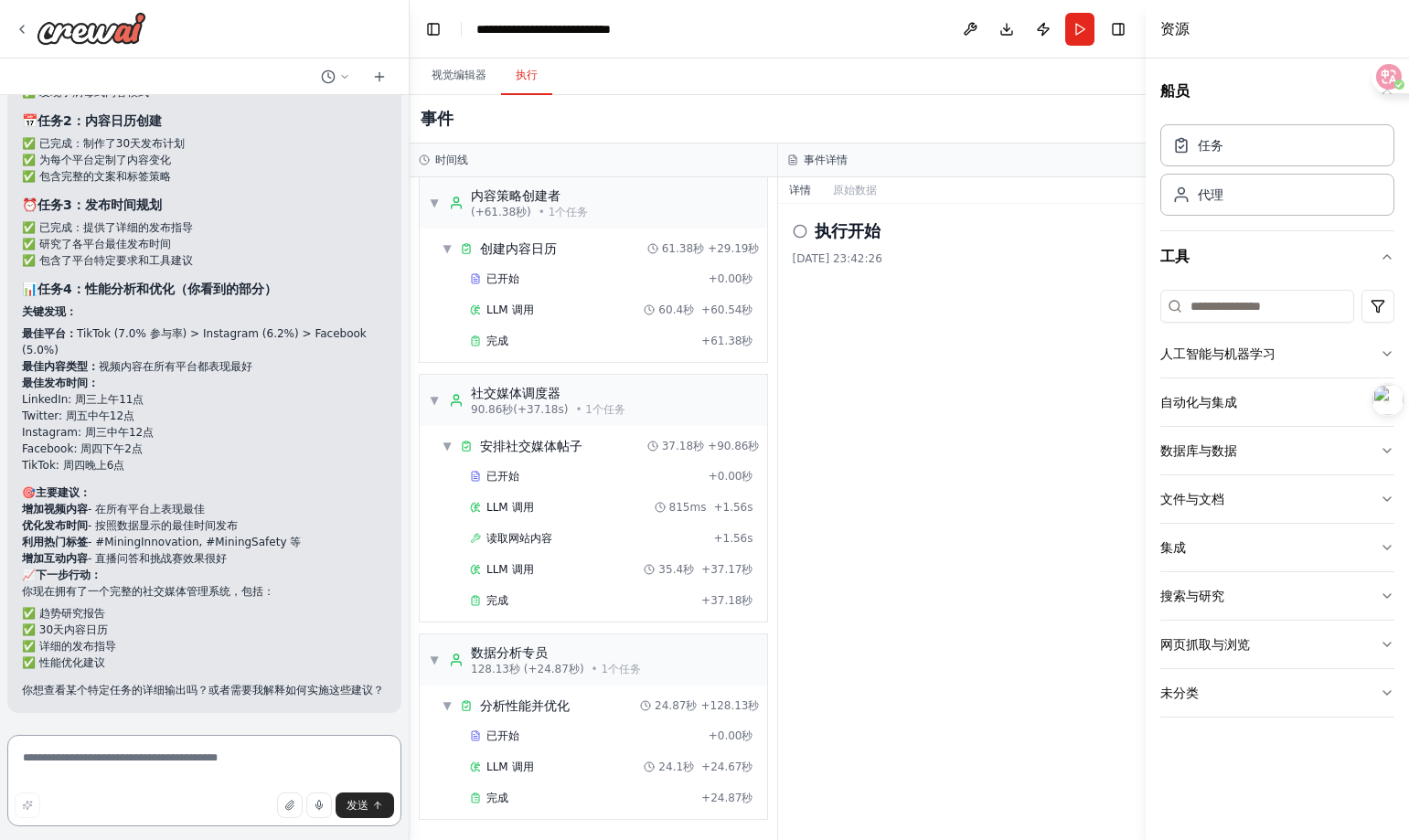
scroll to position [4604, 0]
click at [975, 35] on button at bounding box center [971, 29] width 30 height 32
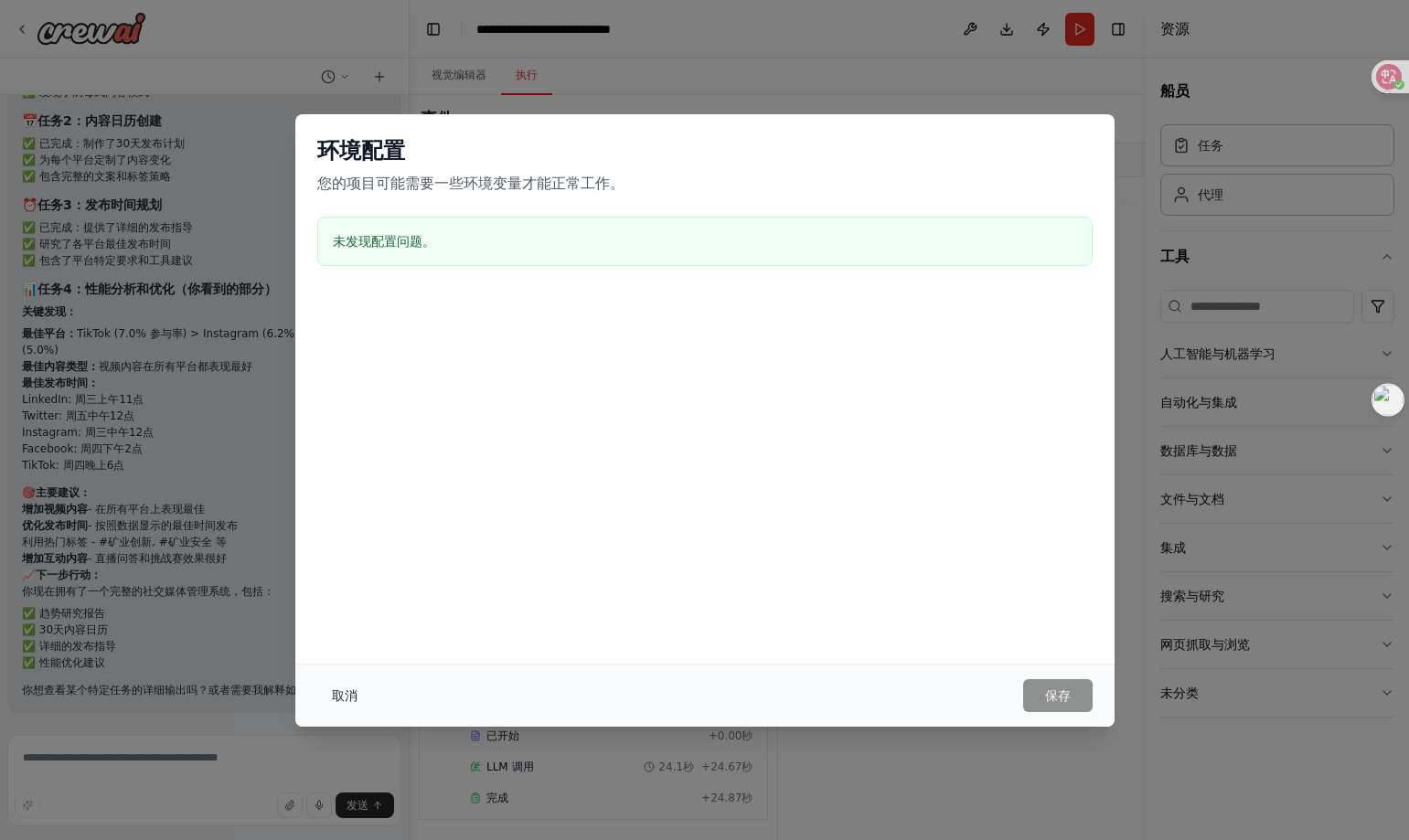
click at [349, 692] on font "取消" at bounding box center [345, 695] width 26 height 15
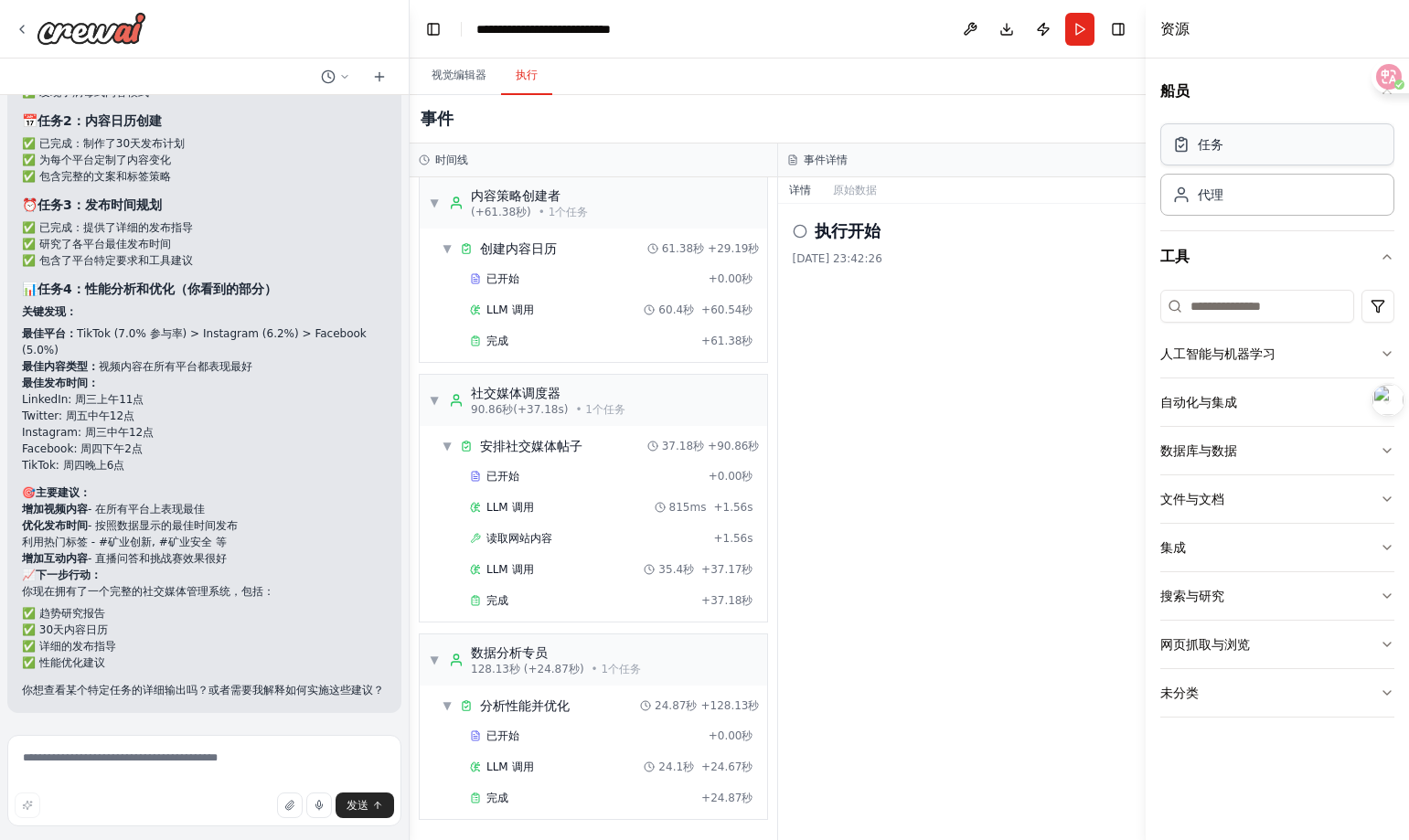
click at [1220, 159] on div "任务" at bounding box center [1277, 144] width 235 height 42
click at [450, 87] on button "视觉编辑器" at bounding box center [458, 76] width 84 height 38
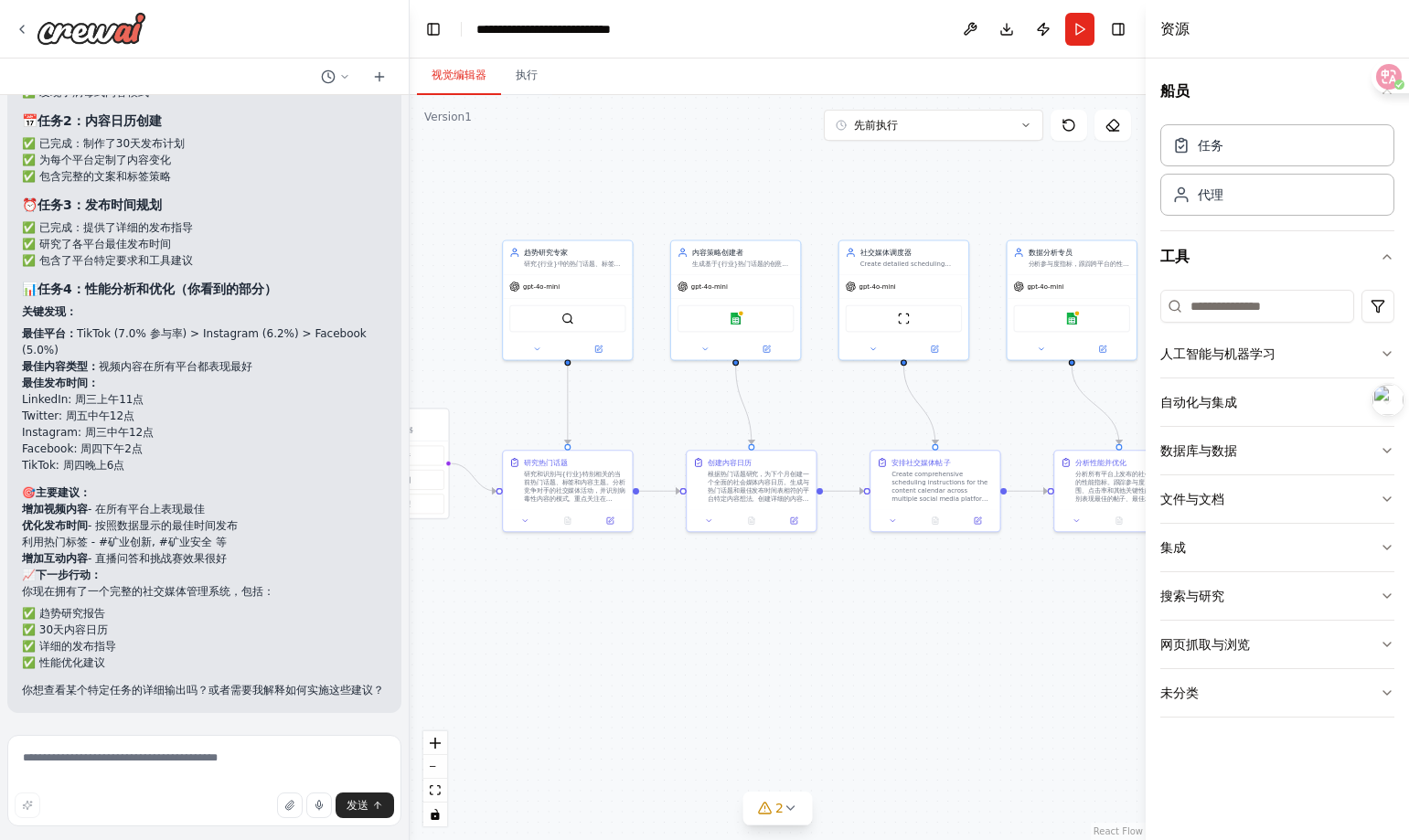
drag, startPoint x: 1032, startPoint y: 360, endPoint x: 828, endPoint y: 402, distance: 208.3
click at [828, 402] on div ".deletable-edge-delete-btn { width: 20px; height: 20px; border: 0px solid #ffff…" at bounding box center [777, 467] width 736 height 744
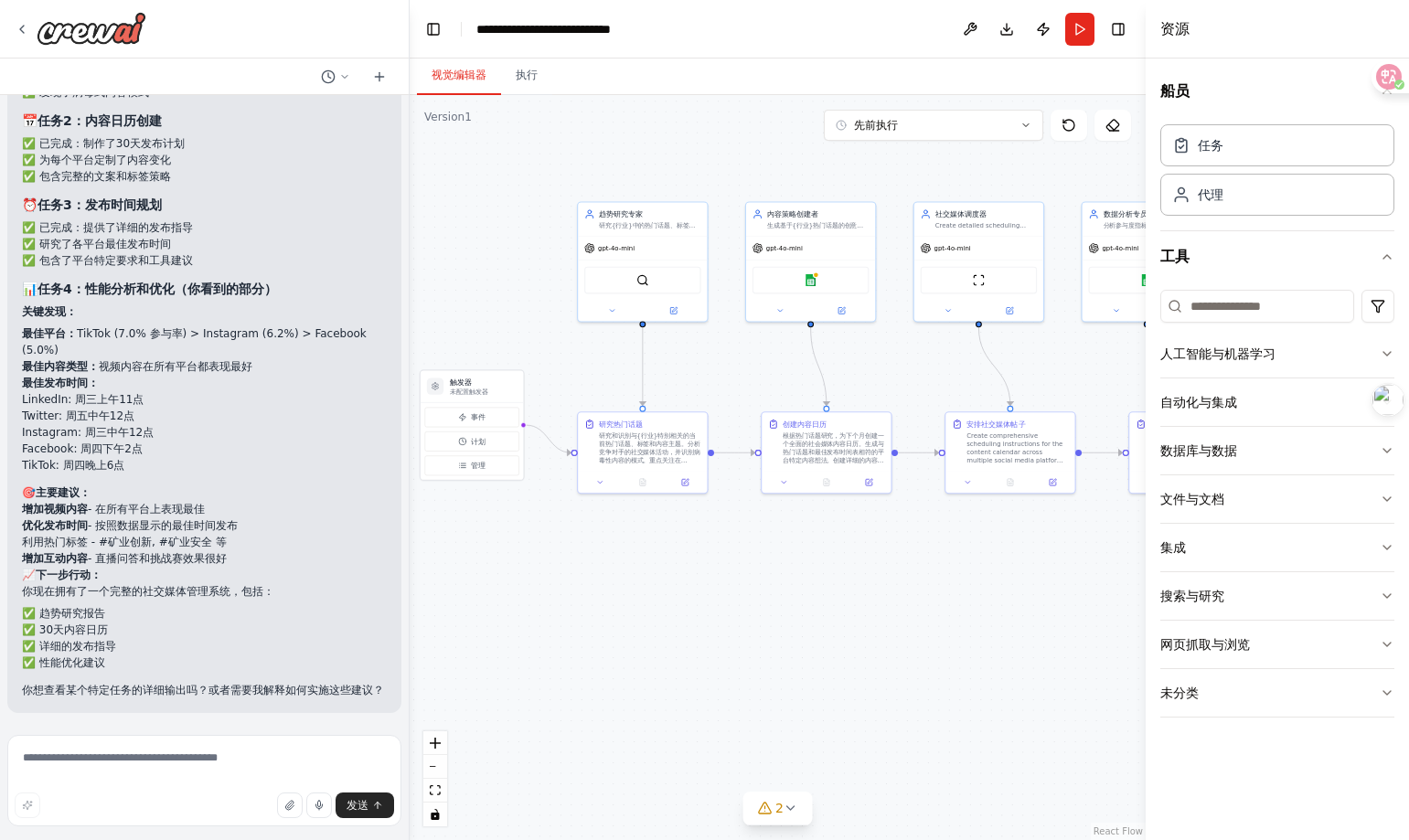
drag, startPoint x: 877, startPoint y: 364, endPoint x: 901, endPoint y: 358, distance: 24.7
click at [901, 358] on div ".deletable-edge-delete-btn { width: 20px; height: 20px; border: 0px solid #ffff…" at bounding box center [777, 467] width 736 height 744
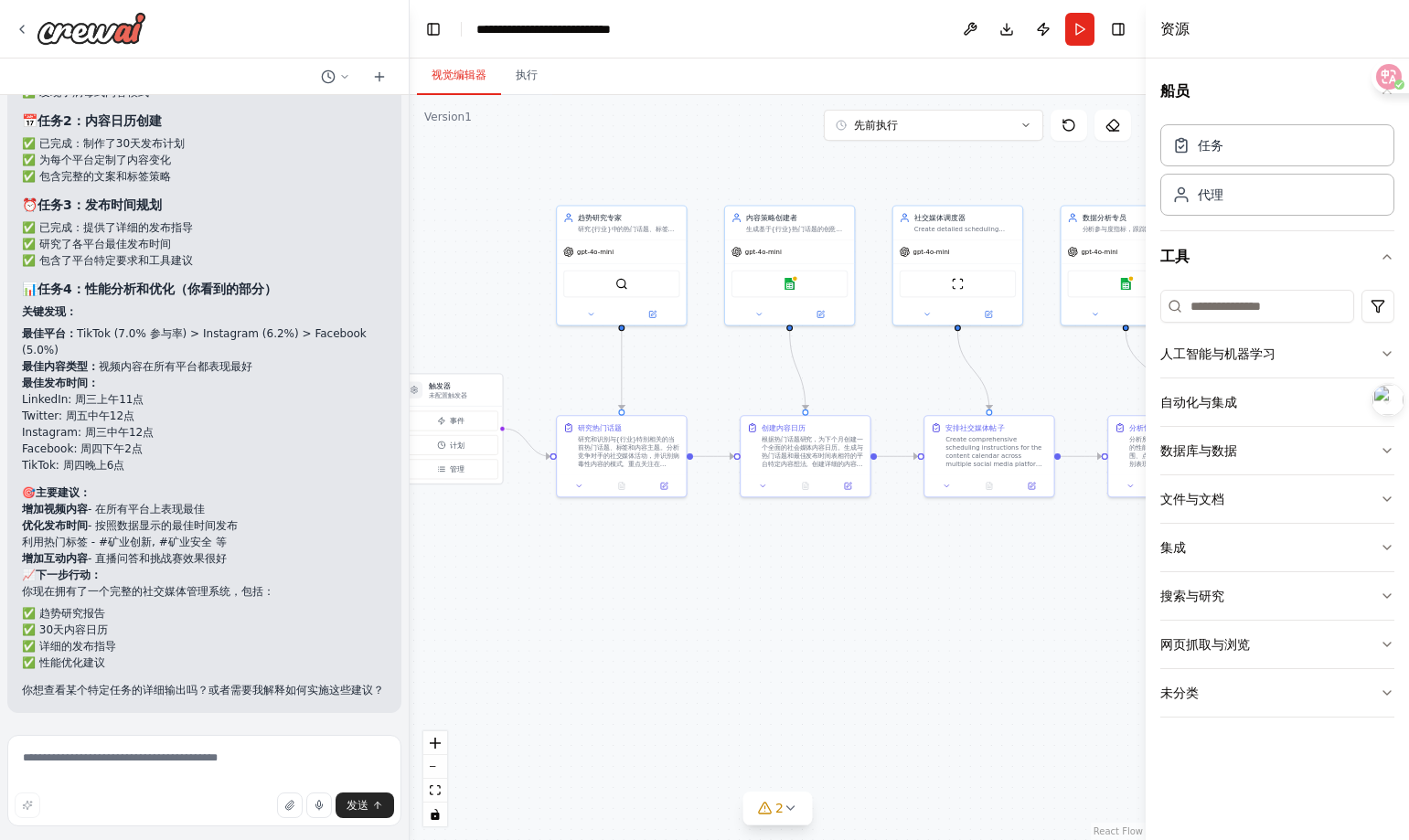
drag, startPoint x: 894, startPoint y: 358, endPoint x: 871, endPoint y: 362, distance: 23.3
click at [871, 362] on div ".deletable-edge-delete-btn { width: 20px; height: 20px; border: 0px solid #ffff…" at bounding box center [777, 467] width 736 height 744
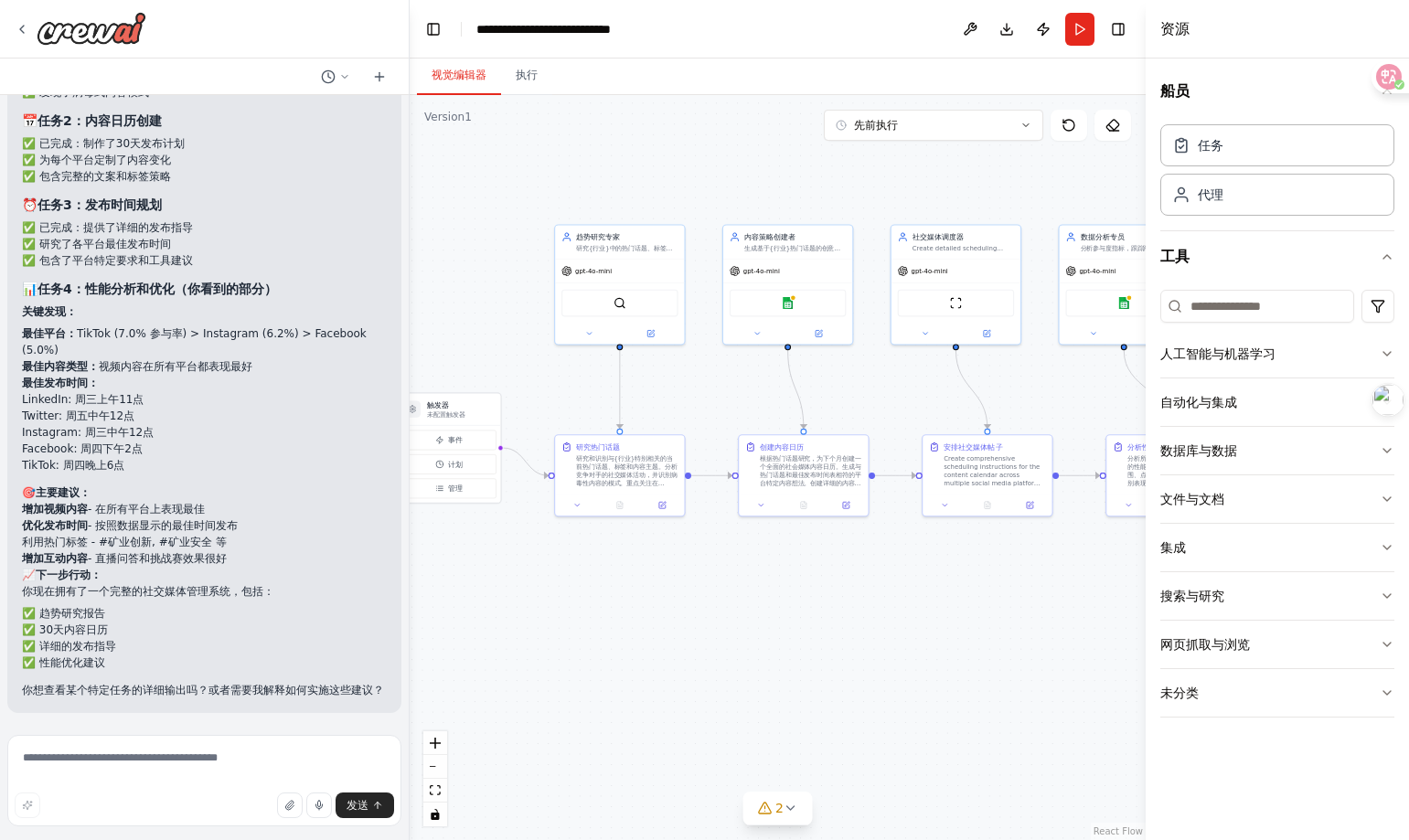
drag, startPoint x: 710, startPoint y: 142, endPoint x: 710, endPoint y: 160, distance: 18.0
click at [710, 160] on div ".deletable-edge-delete-btn { width: 20px; height: 20px; border: 0px solid #ffff…" at bounding box center [777, 467] width 736 height 744
